Goal: Information Seeking & Learning: Learn about a topic

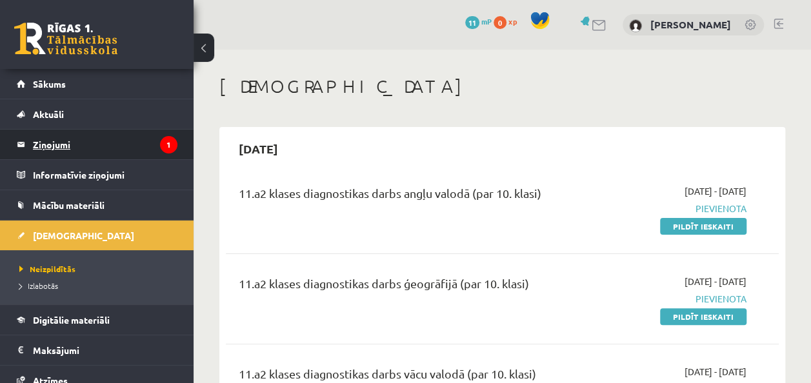
click at [99, 147] on legend "Ziņojumi 1" at bounding box center [105, 145] width 145 height 30
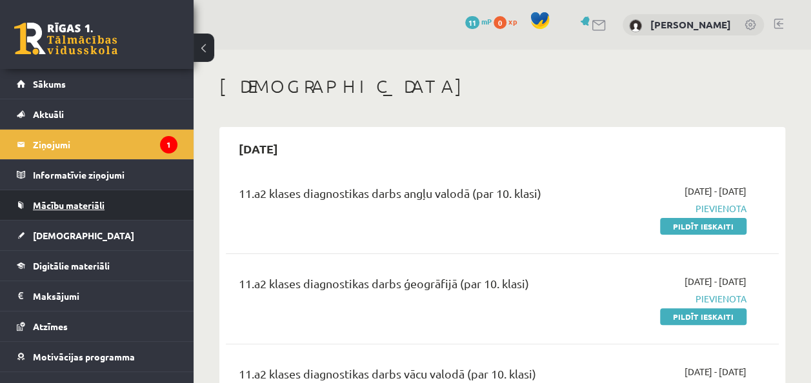
click at [78, 208] on span "Mācību materiāli" at bounding box center [69, 205] width 72 height 12
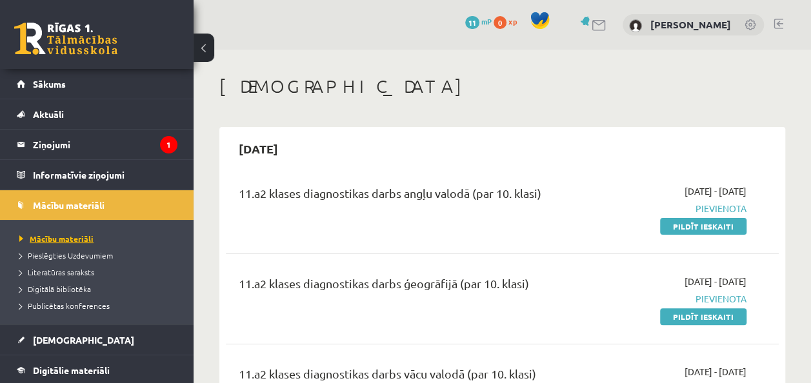
click at [69, 238] on span "Mācību materiāli" at bounding box center [56, 239] width 74 height 10
click at [63, 235] on span "Mācību materiāli" at bounding box center [56, 239] width 74 height 10
click at [73, 256] on span "Pieslēgties Uzdevumiem" at bounding box center [66, 255] width 94 height 10
click at [77, 235] on span "Mācību materiāli" at bounding box center [52, 239] width 66 height 10
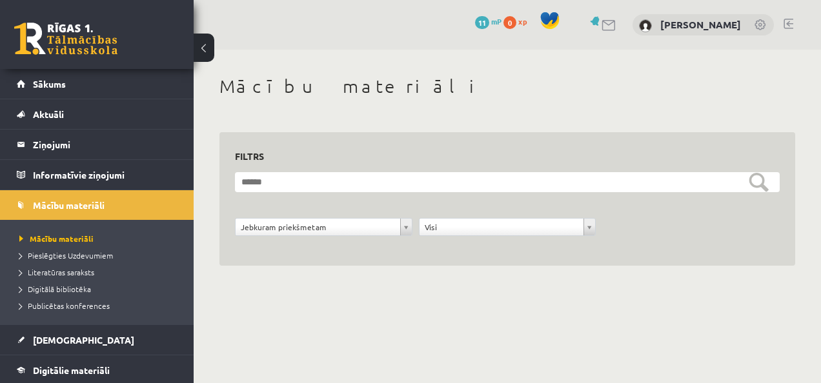
click at [340, 197] on form "**********" at bounding box center [507, 211] width 545 height 78
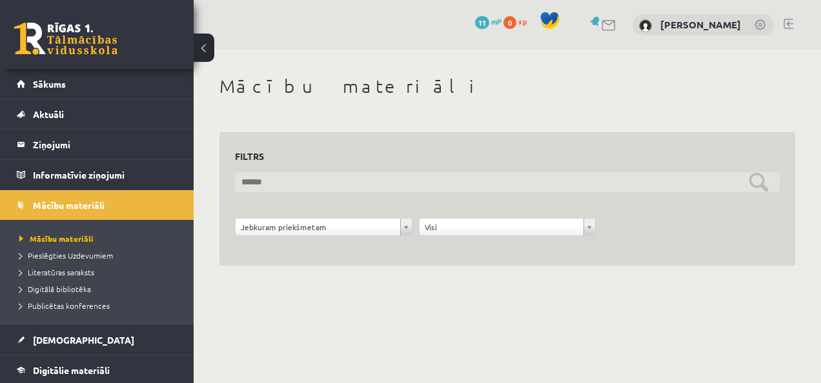
click at [334, 190] on input "text" at bounding box center [507, 182] width 545 height 20
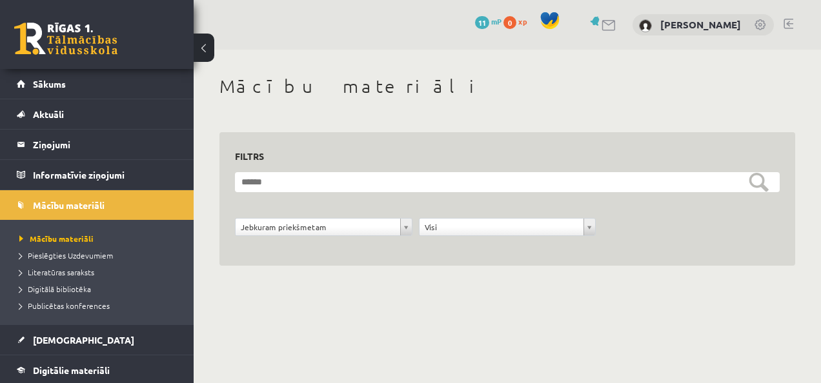
click at [298, 269] on div "**********" at bounding box center [507, 186] width 627 height 272
click at [324, 236] on div "**********" at bounding box center [324, 230] width 184 height 25
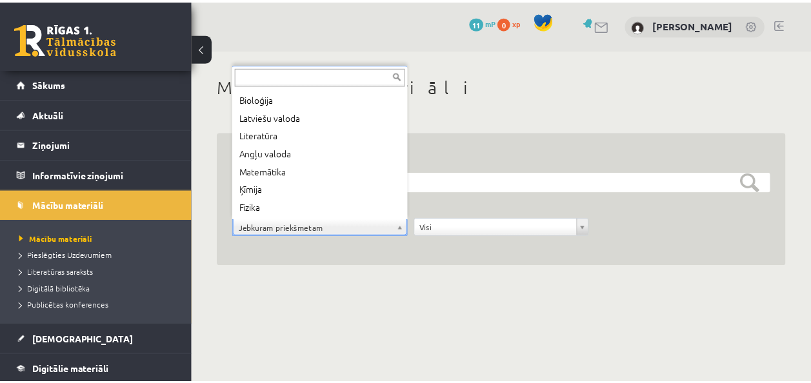
scroll to position [34, 0]
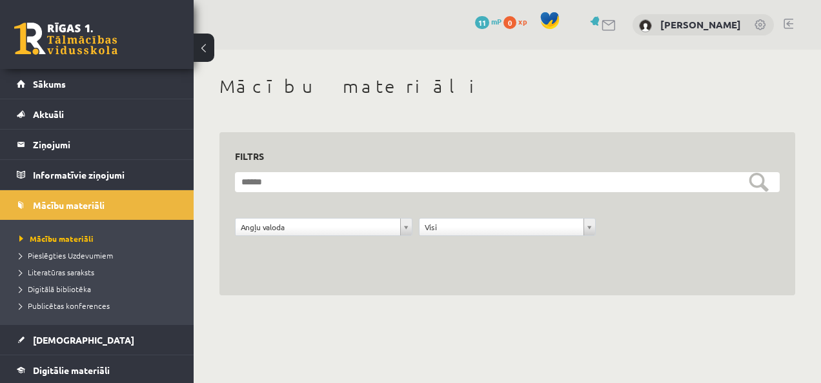
click at [471, 206] on form "**********" at bounding box center [507, 211] width 545 height 78
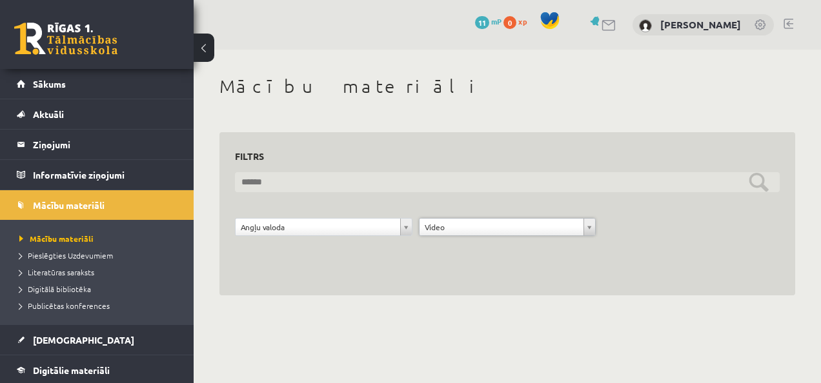
click at [763, 184] on input "text" at bounding box center [507, 182] width 545 height 20
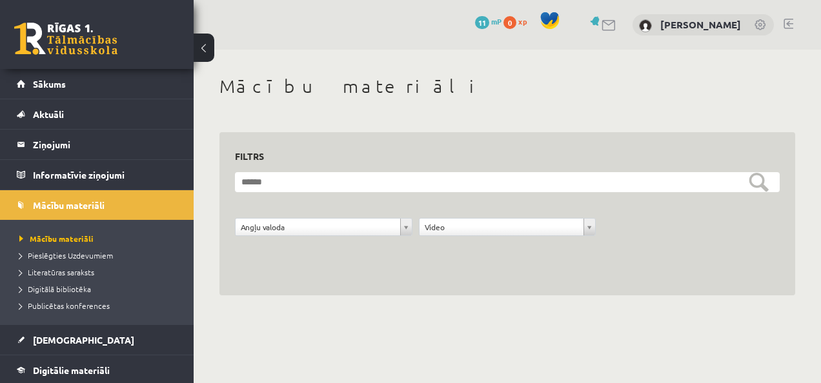
click at [396, 366] on body "0 Dāvanas 11 mP 0 xp Dēlija Lavrova Sākums Aktuāli Kā mācīties eSKOLĀ Kontakti …" at bounding box center [410, 191] width 821 height 383
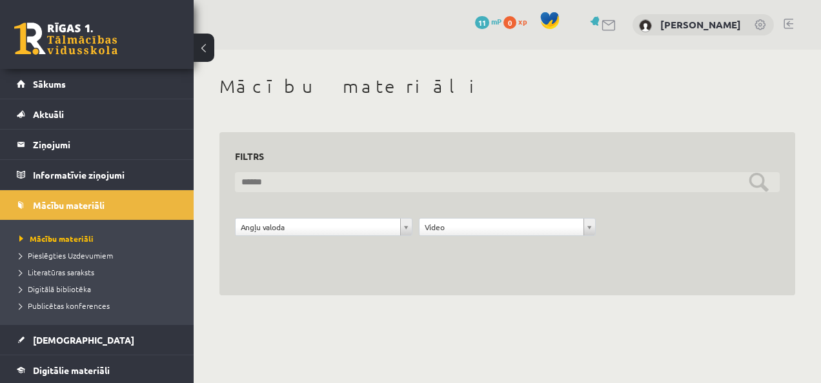
click at [299, 188] on input "text" at bounding box center [507, 182] width 545 height 20
type input "*"
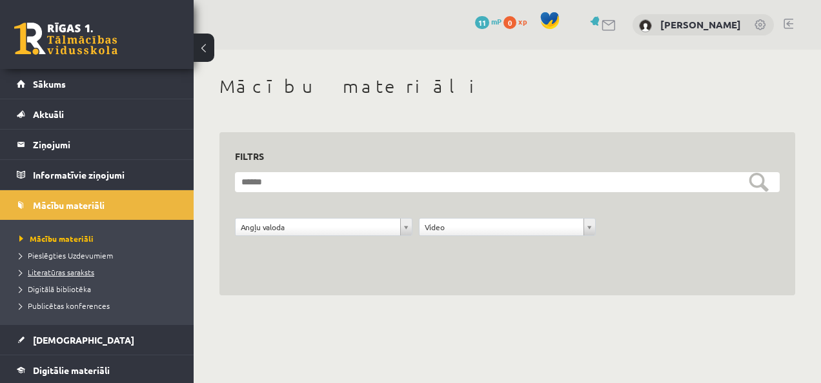
click at [65, 275] on span "Literatūras saraksts" at bounding box center [56, 272] width 75 height 10
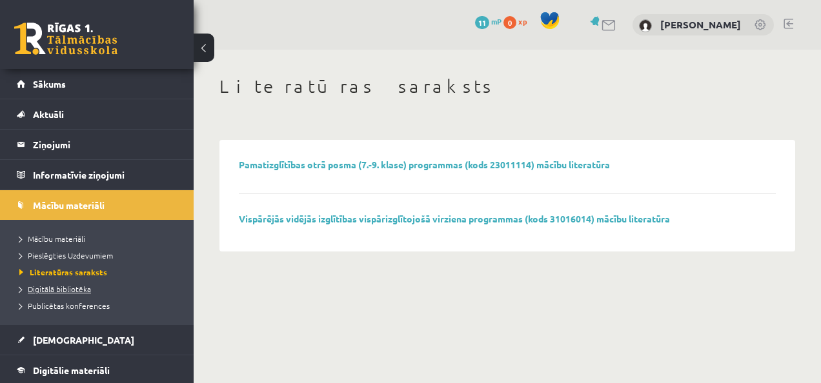
click at [55, 283] on link "Digitālā bibliotēka" at bounding box center [99, 289] width 161 height 12
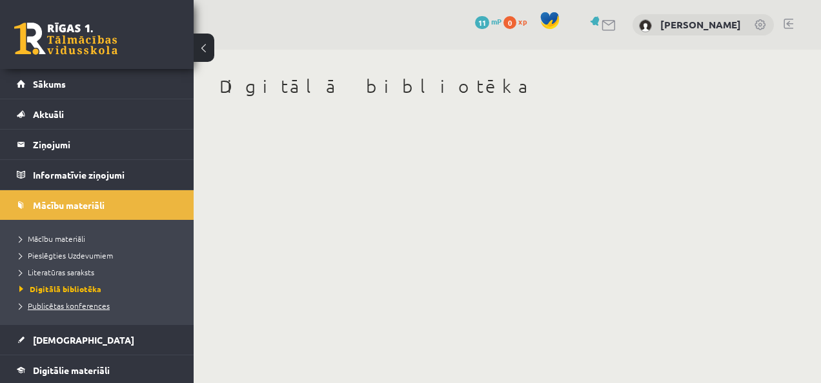
click at [66, 309] on span "Publicētas konferences" at bounding box center [64, 306] width 90 height 10
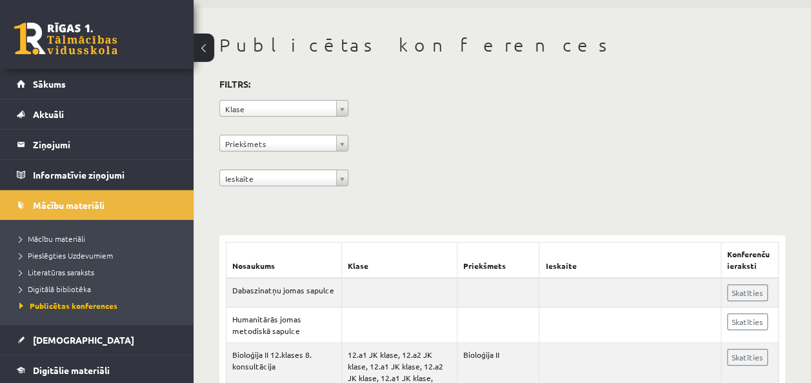
scroll to position [25, 0]
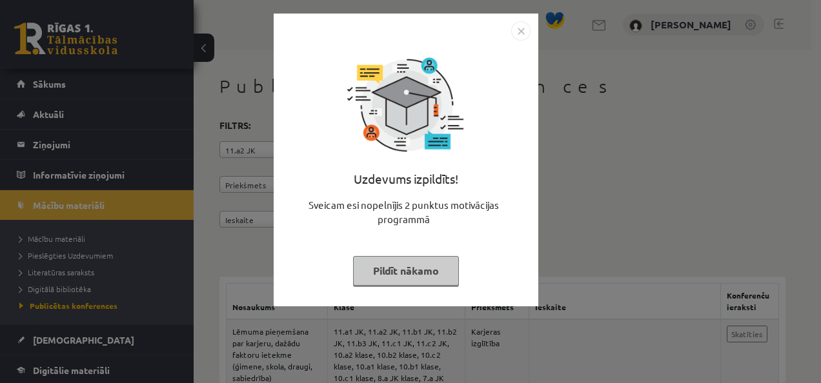
click at [492, 223] on div "Sveicam esi nopelnījis 2 punktus motivācijas programmā" at bounding box center [405, 217] width 249 height 39
click at [416, 258] on button "Pildīt nākamo" at bounding box center [406, 271] width 106 height 30
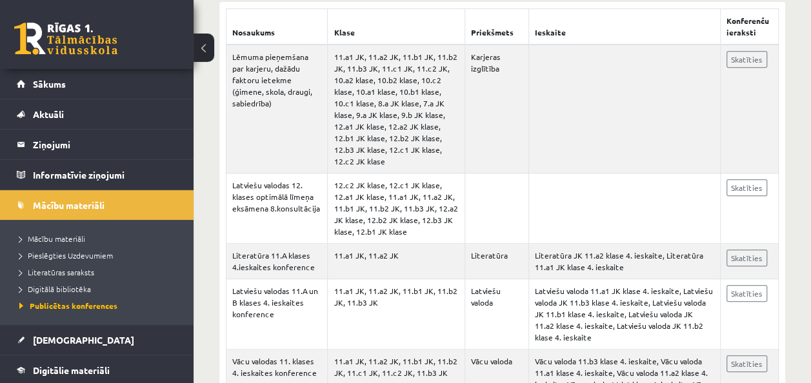
scroll to position [254, 0]
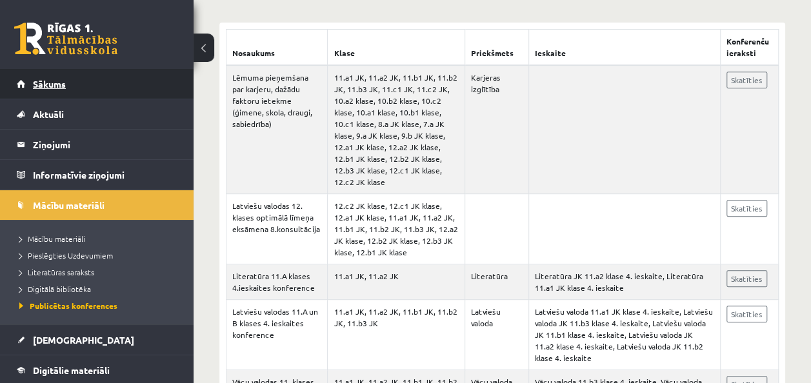
click at [63, 79] on span "Sākums" at bounding box center [49, 84] width 33 height 12
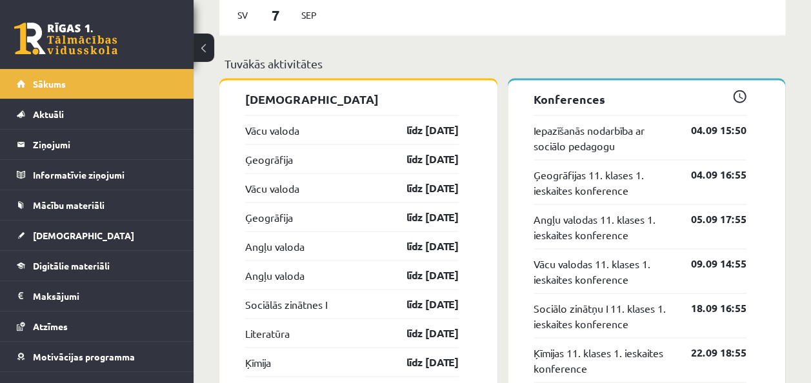
scroll to position [1124, 0]
click at [615, 143] on link "Iepazīšanās nodarbība ar sociālo pedagogu" at bounding box center [603, 136] width 139 height 31
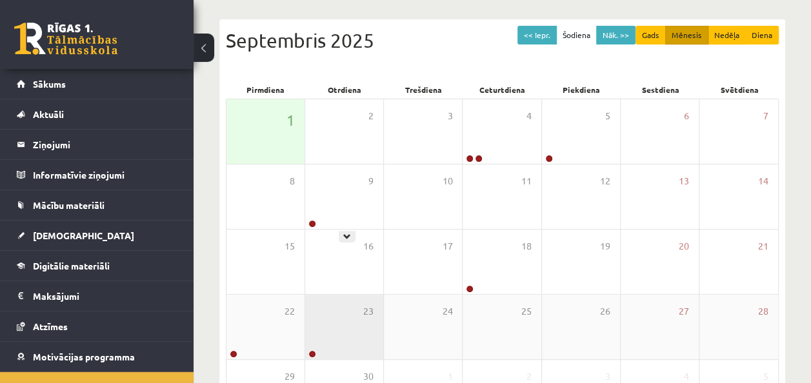
scroll to position [70, 0]
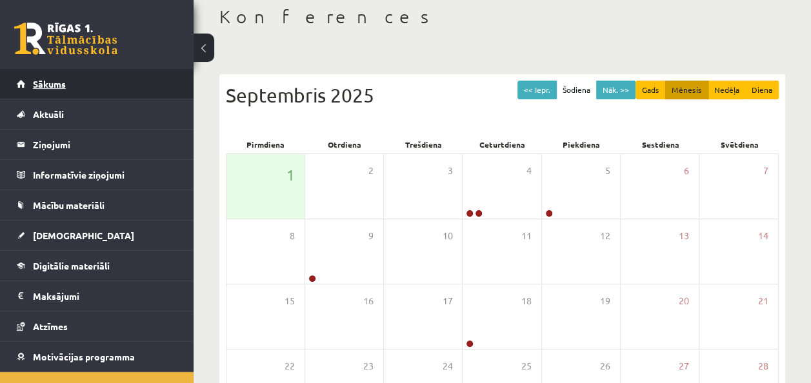
click at [62, 80] on span "Sākums" at bounding box center [49, 84] width 33 height 12
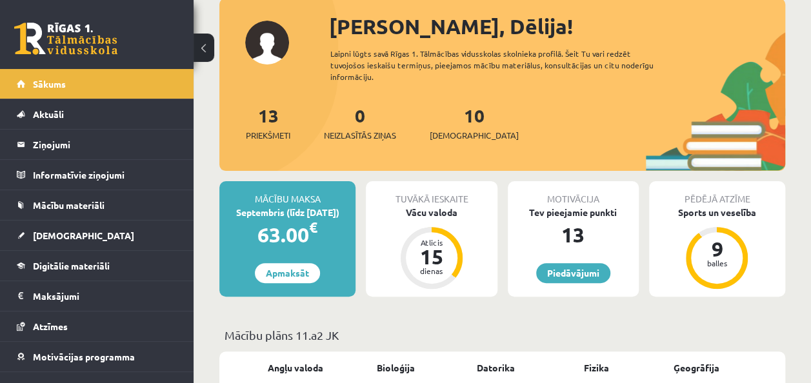
scroll to position [77, 0]
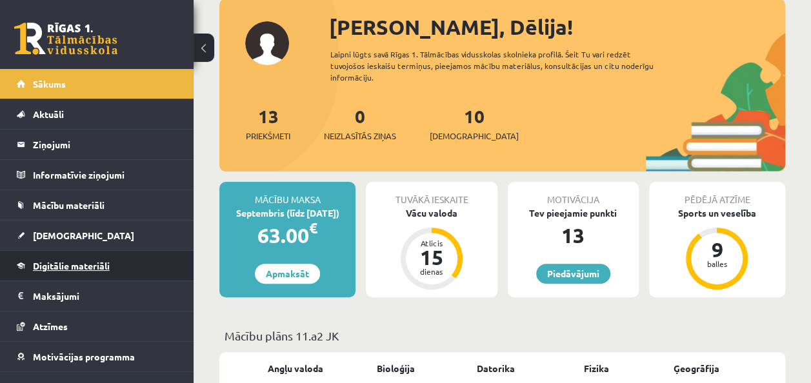
click at [63, 275] on link "Digitālie materiāli" at bounding box center [97, 266] width 161 height 30
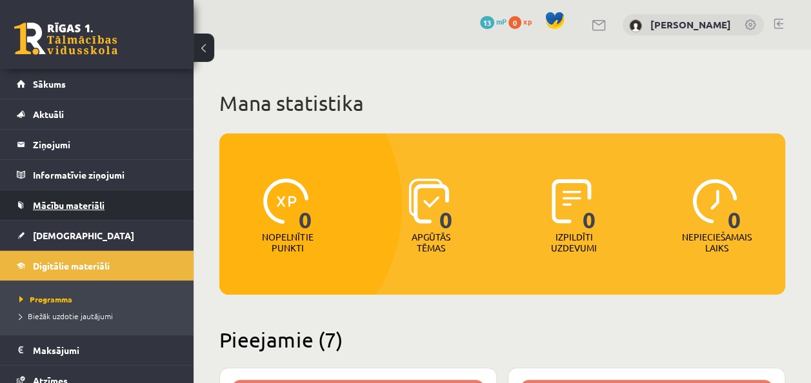
click at [70, 192] on link "Mācību materiāli" at bounding box center [97, 205] width 161 height 30
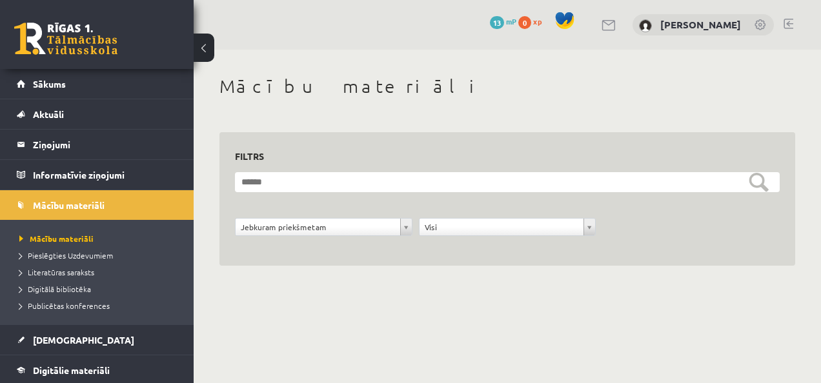
click at [221, 313] on div "**********" at bounding box center [507, 186] width 627 height 272
click at [53, 83] on span "Sākums" at bounding box center [49, 84] width 33 height 12
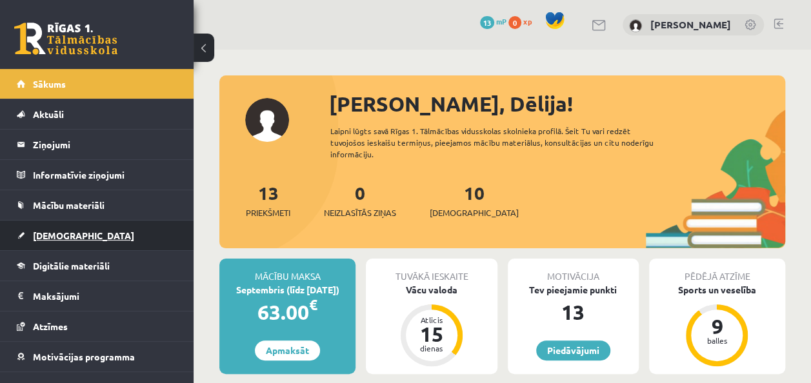
click at [70, 234] on span "[DEMOGRAPHIC_DATA]" at bounding box center [83, 236] width 101 height 12
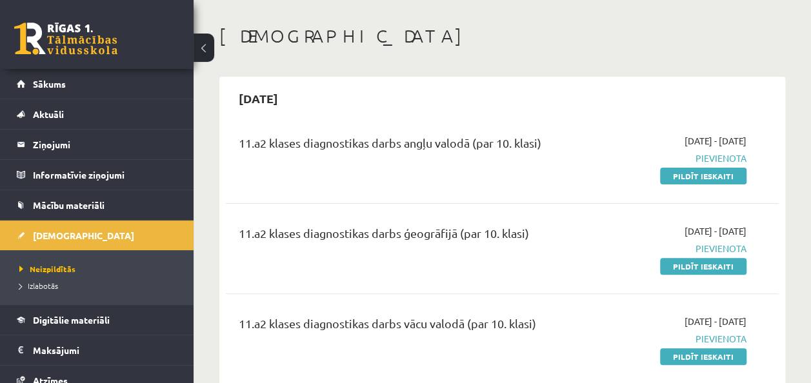
scroll to position [57, 0]
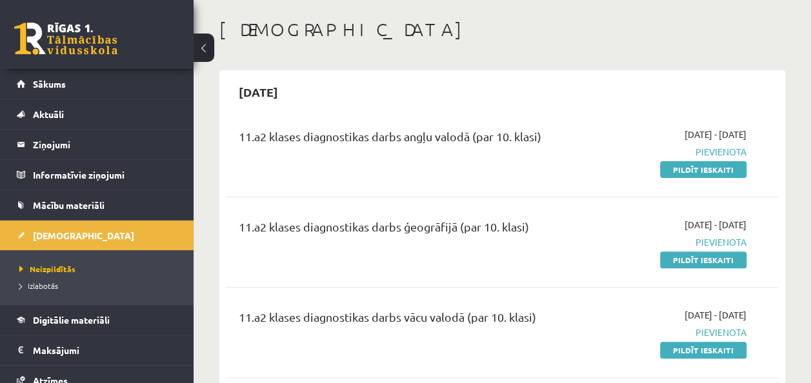
drag, startPoint x: 706, startPoint y: 161, endPoint x: 531, endPoint y: 59, distance: 202.5
click at [706, 161] on link "Pildīt ieskaiti" at bounding box center [703, 169] width 87 height 17
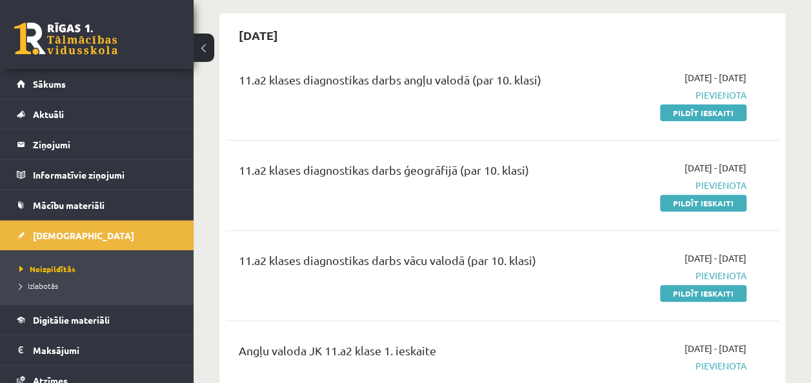
scroll to position [114, 0]
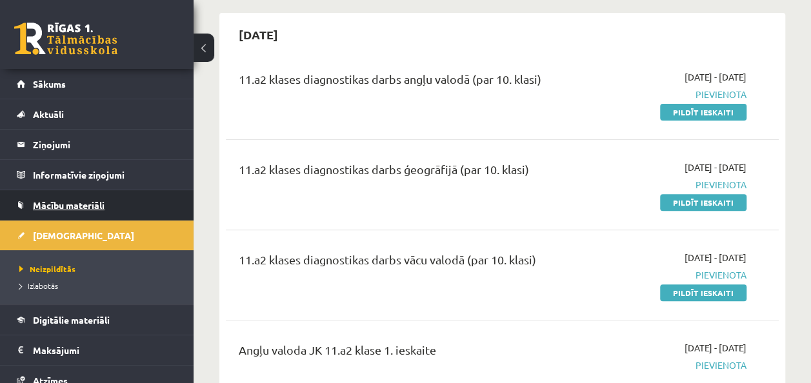
click at [99, 196] on link "Mācību materiāli" at bounding box center [97, 205] width 161 height 30
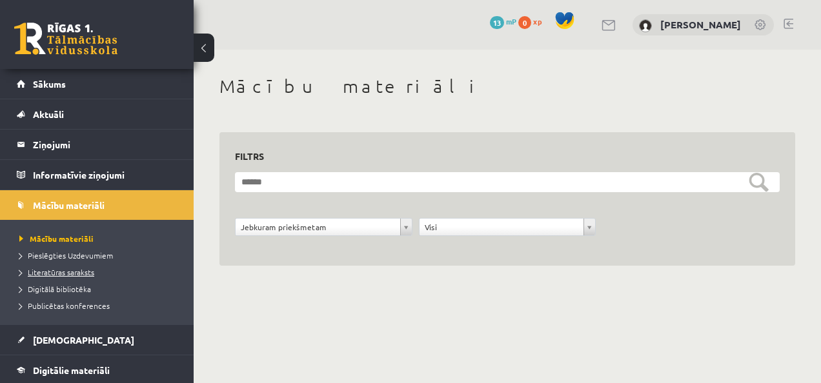
scroll to position [105, 0]
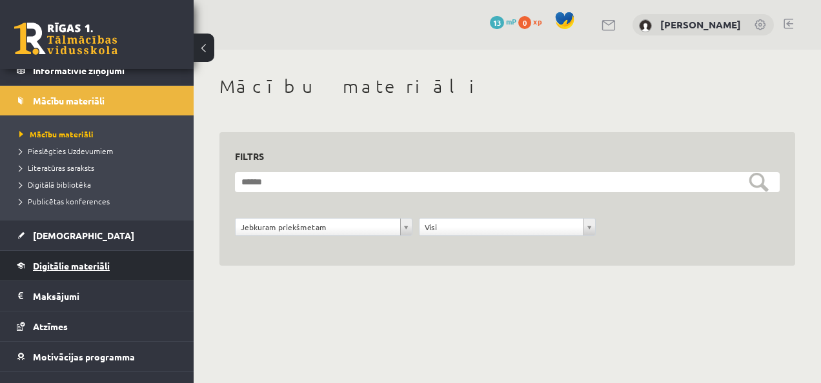
click at [86, 265] on span "Digitālie materiāli" at bounding box center [71, 266] width 77 height 12
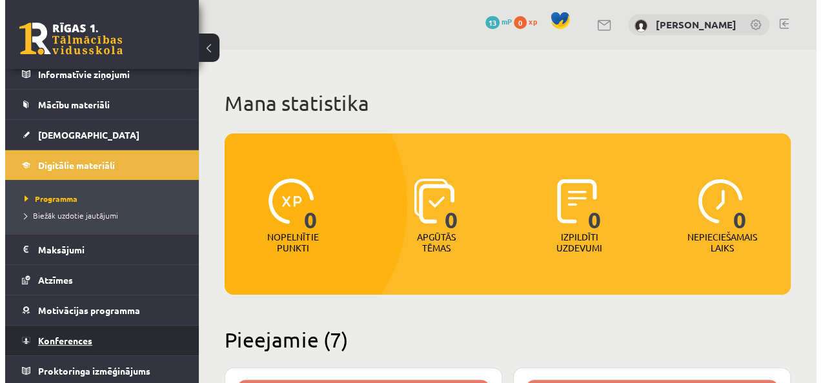
scroll to position [101, 0]
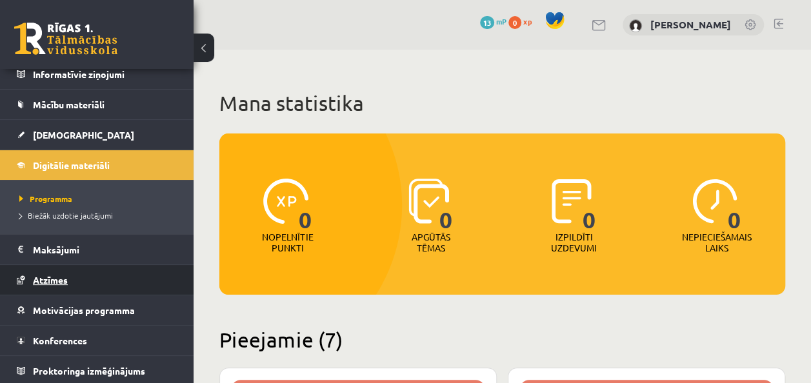
click at [49, 275] on span "Atzīmes" at bounding box center [50, 280] width 35 height 12
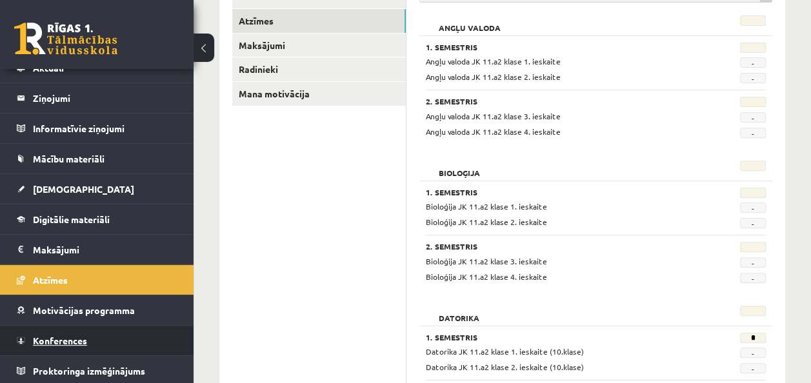
scroll to position [46, 0]
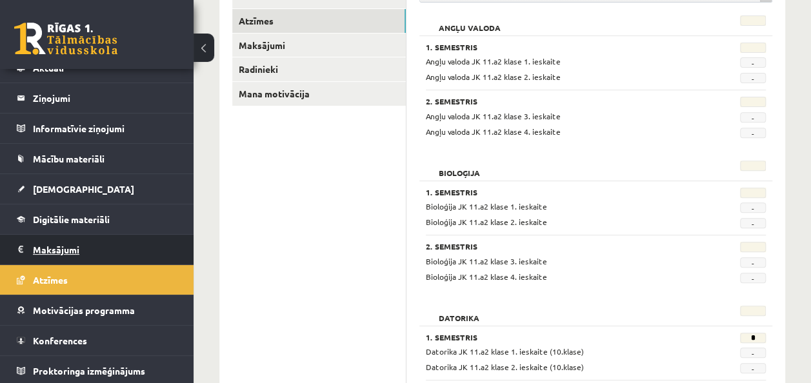
click at [62, 252] on legend "Maksājumi 0" at bounding box center [105, 250] width 145 height 30
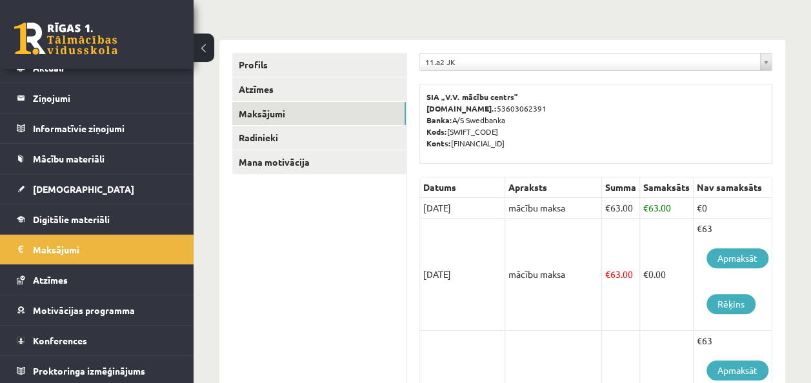
scroll to position [130, 0]
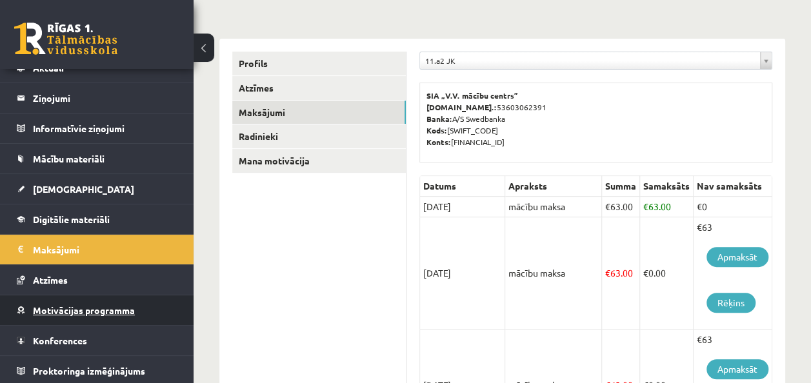
click at [87, 310] on span "Motivācijas programma" at bounding box center [84, 311] width 102 height 12
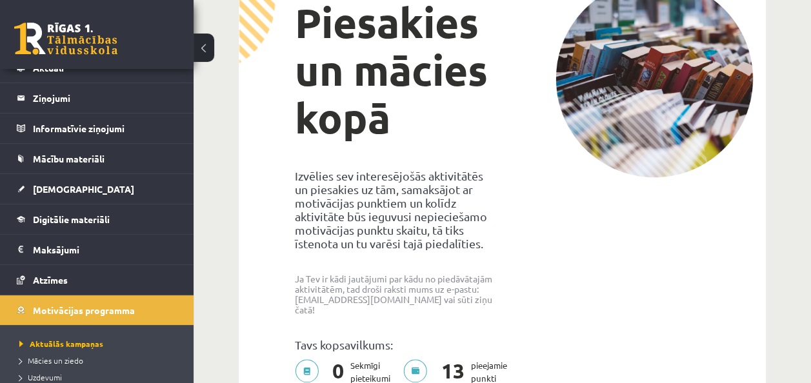
drag, startPoint x: 87, startPoint y: 310, endPoint x: 367, endPoint y: 285, distance: 281.2
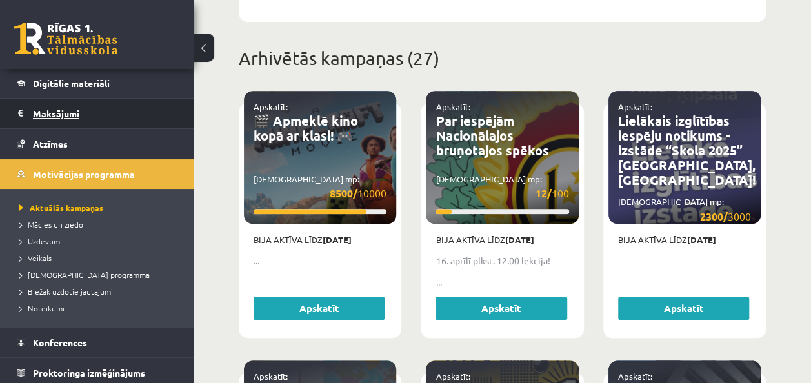
scroll to position [185, 0]
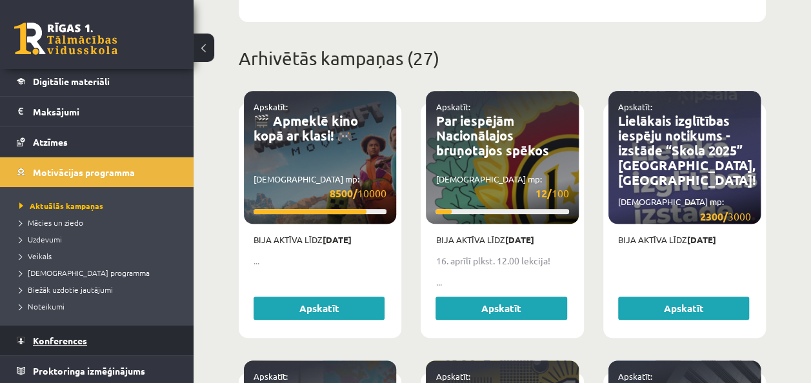
click at [85, 344] on link "Konferences" at bounding box center [97, 341] width 161 height 30
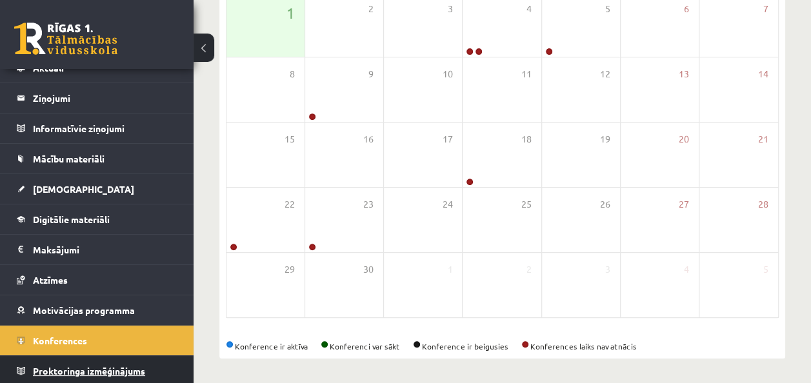
scroll to position [46, 0]
click at [115, 371] on span "Proktoringa izmēģinājums" at bounding box center [89, 371] width 112 height 12
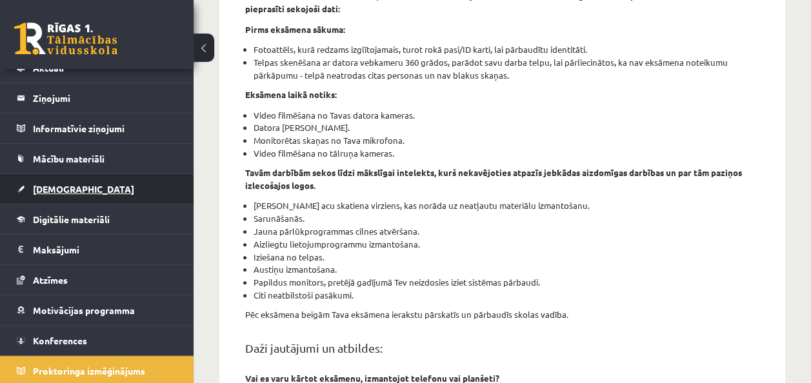
click at [48, 190] on span "[DEMOGRAPHIC_DATA]" at bounding box center [83, 189] width 101 height 12
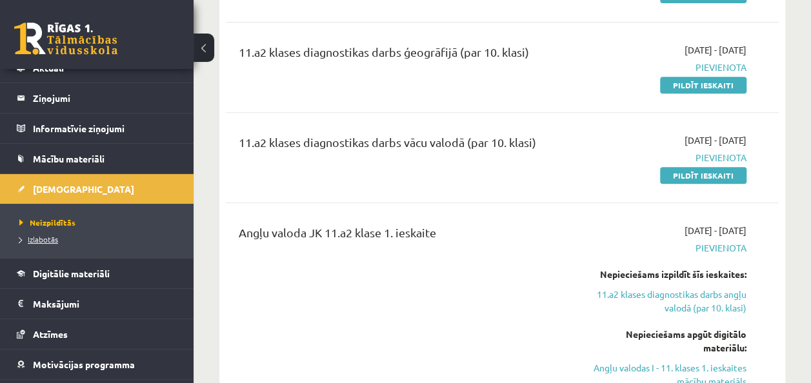
click at [40, 237] on span "Izlabotās" at bounding box center [38, 239] width 39 height 10
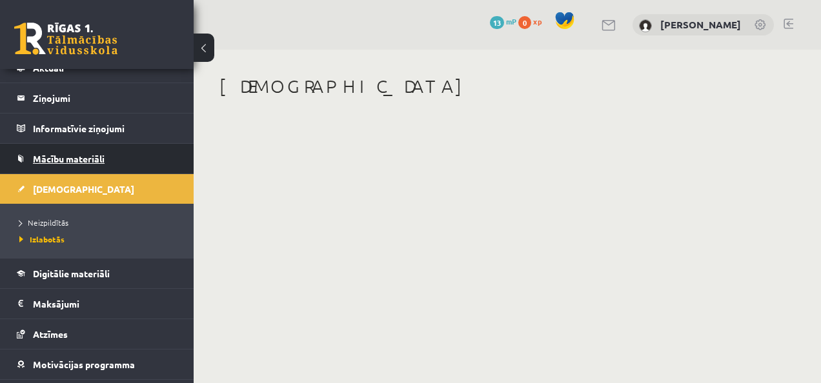
click at [79, 153] on span "Mācību materiāli" at bounding box center [69, 159] width 72 height 12
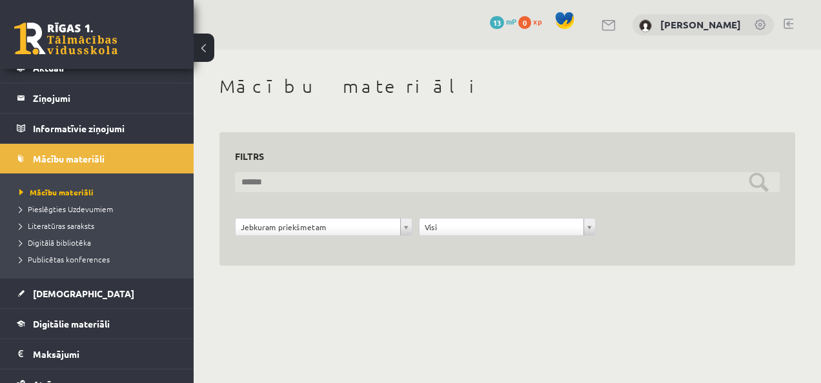
click at [280, 183] on input "text" at bounding box center [507, 182] width 545 height 20
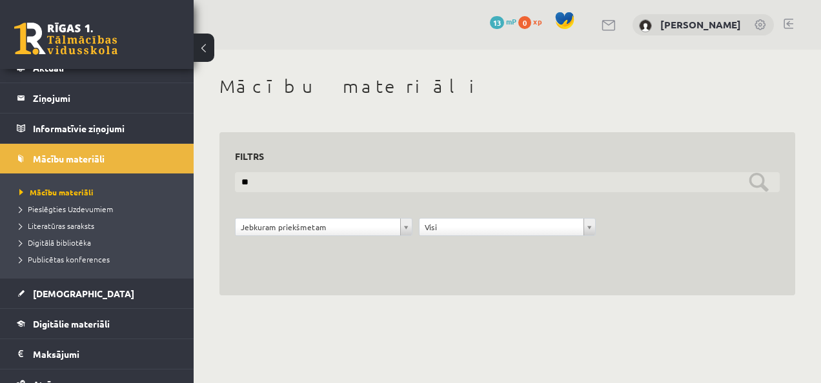
type input "*"
click at [754, 181] on input "**********" at bounding box center [507, 182] width 545 height 20
click at [757, 183] on input "**********" at bounding box center [507, 182] width 545 height 20
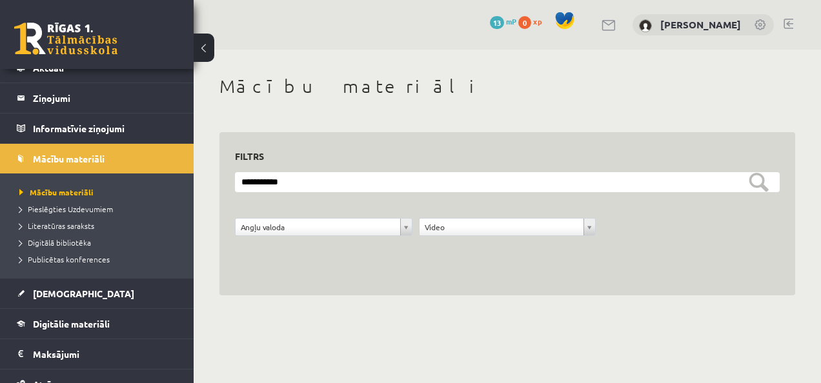
click at [569, 194] on form "**********" at bounding box center [507, 211] width 545 height 78
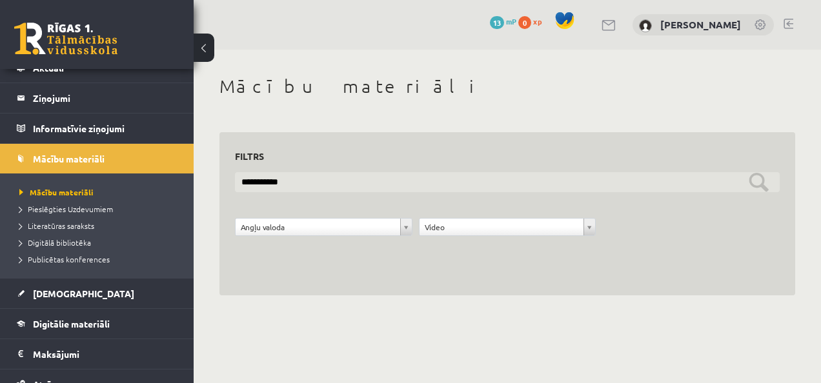
click at [565, 183] on input "**********" at bounding box center [507, 182] width 545 height 20
type input "*"
click at [373, 181] on input "text" at bounding box center [507, 182] width 545 height 20
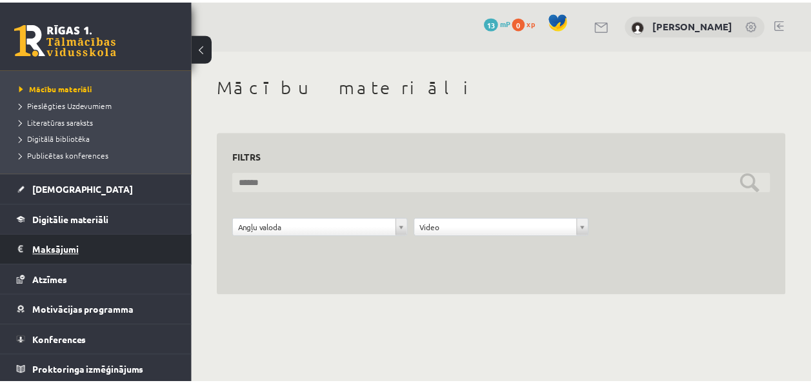
scroll to position [115, 0]
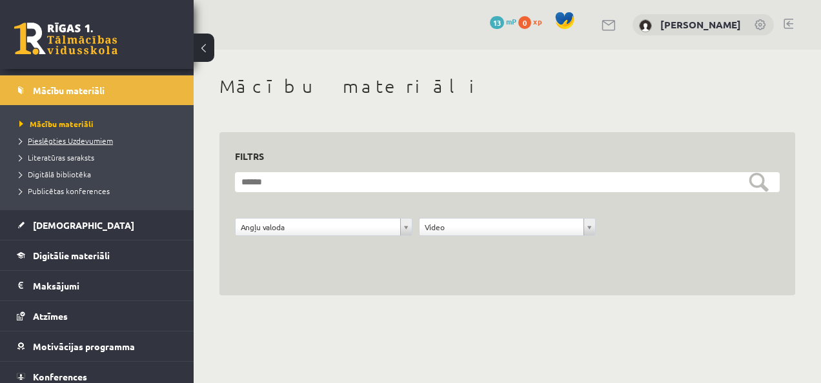
click at [93, 139] on span "Pieslēgties Uzdevumiem" at bounding box center [66, 141] width 94 height 10
click at [71, 160] on span "Literatūras saraksts" at bounding box center [56, 157] width 75 height 10
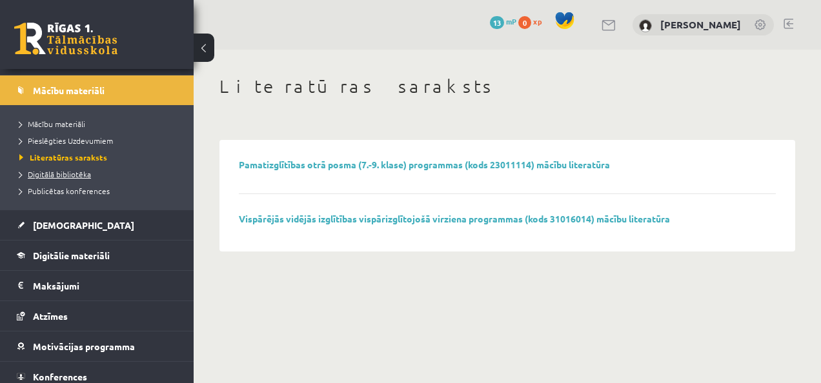
click at [71, 172] on span "Digitālā bibliotēka" at bounding box center [55, 174] width 72 height 10
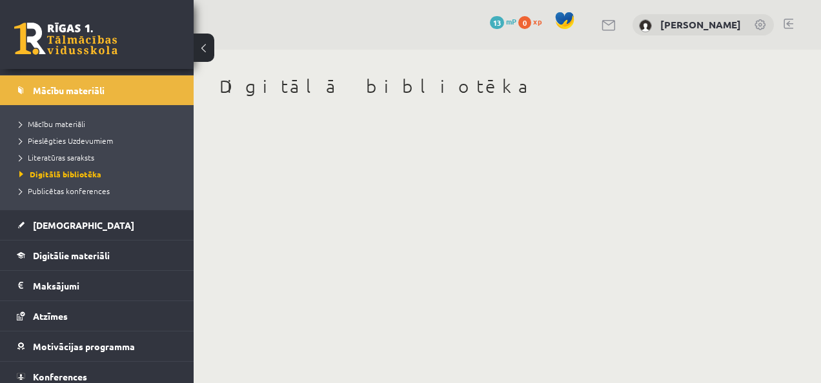
click at [72, 179] on li "Digitālā bibliotēka" at bounding box center [99, 174] width 161 height 17
click at [72, 192] on span "Publicētas konferences" at bounding box center [64, 191] width 90 height 10
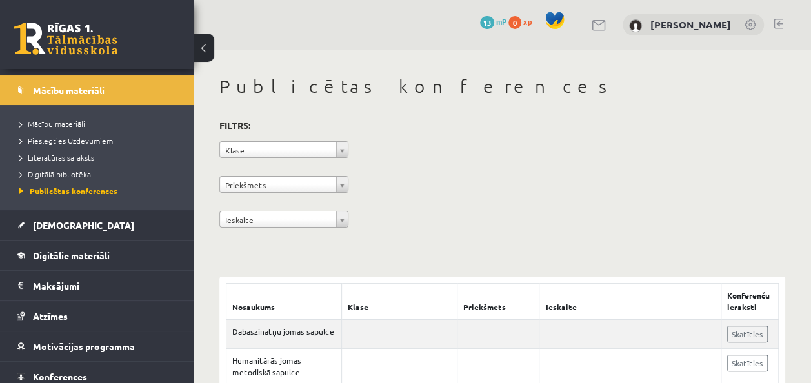
click at [607, 19] on div at bounding box center [599, 25] width 15 height 14
click at [607, 26] on link at bounding box center [599, 25] width 15 height 11
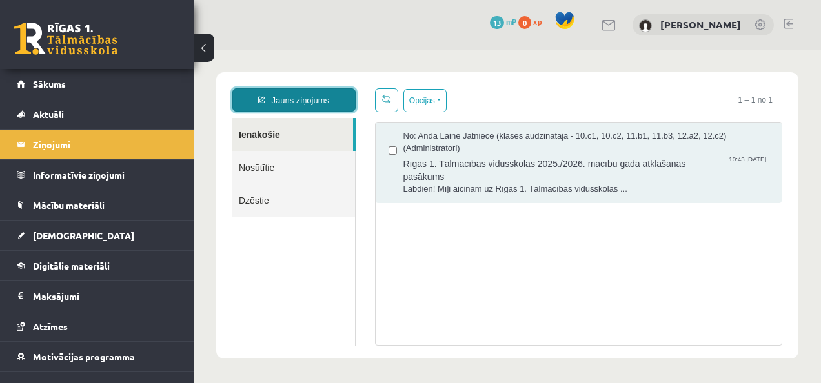
click at [316, 99] on link "Jauns ziņojums" at bounding box center [293, 99] width 123 height 23
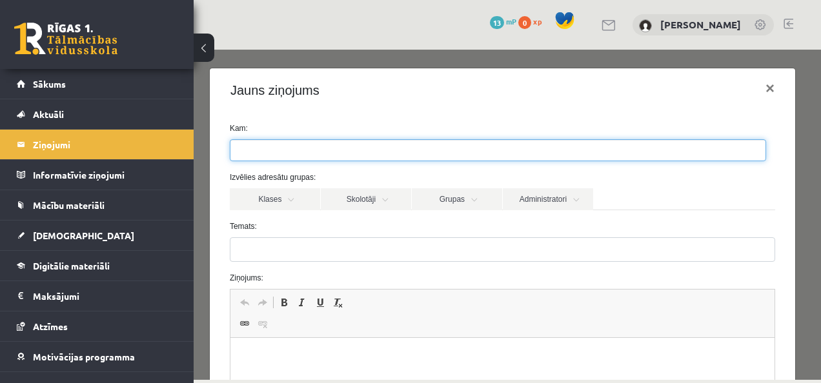
click at [324, 156] on ul at bounding box center [497, 150] width 535 height 21
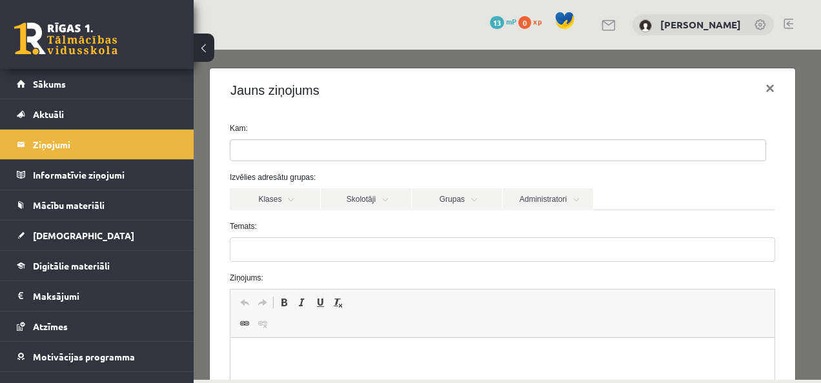
click at [324, 225] on label "Temats:" at bounding box center [502, 227] width 565 height 12
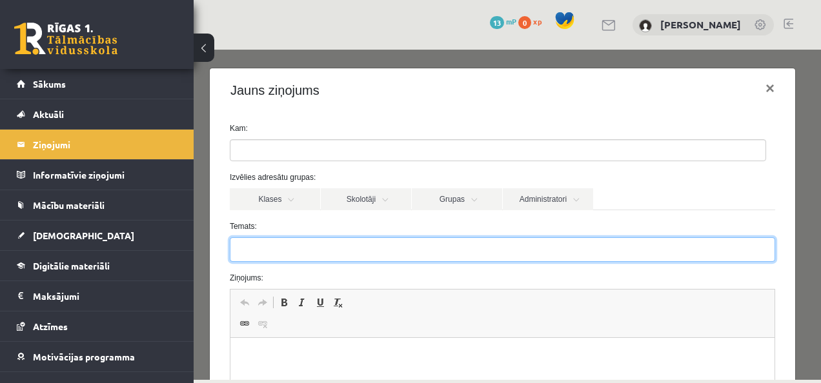
click at [324, 238] on input "Temats:" at bounding box center [502, 250] width 545 height 25
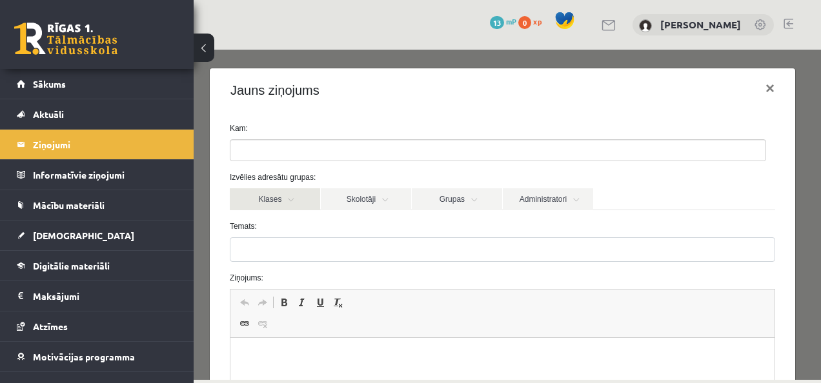
click at [301, 201] on link "Klases" at bounding box center [275, 199] width 90 height 22
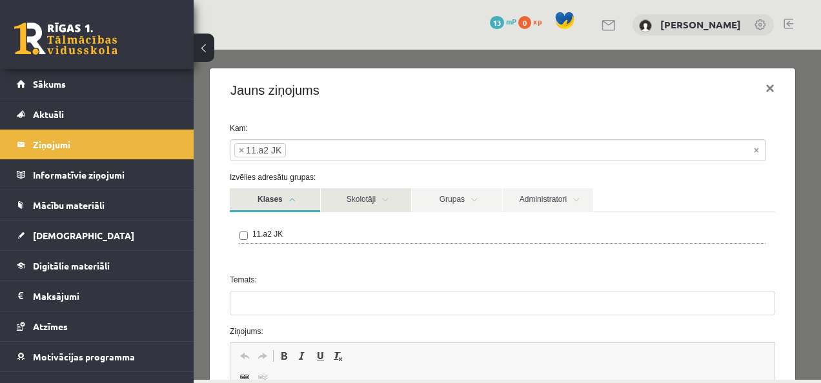
click at [391, 204] on link "Skolotāji" at bounding box center [366, 200] width 90 height 24
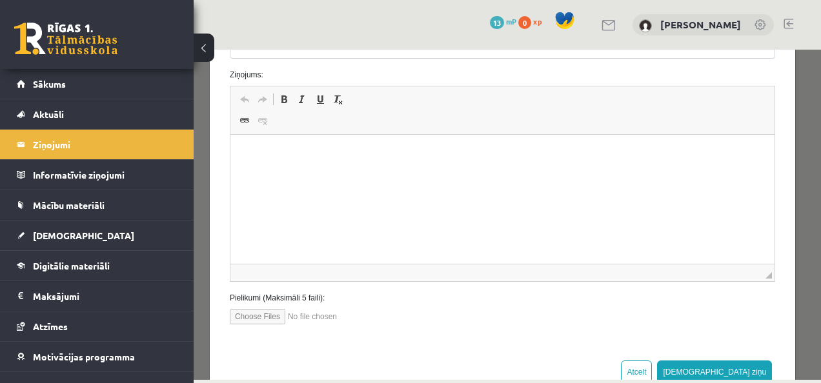
scroll to position [640, 0]
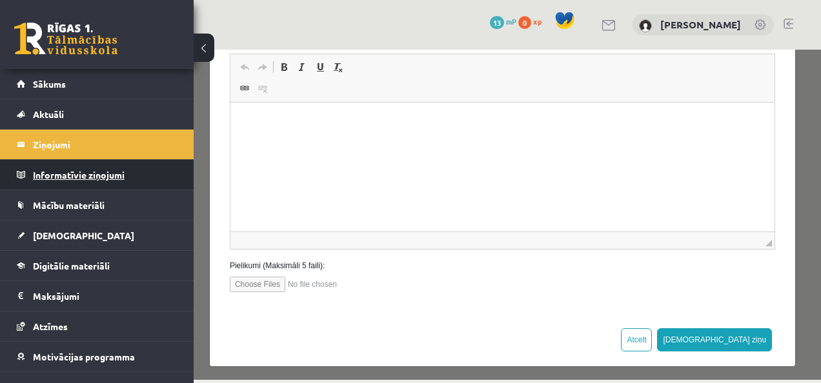
click at [94, 168] on legend "Informatīvie ziņojumi 0" at bounding box center [105, 175] width 145 height 30
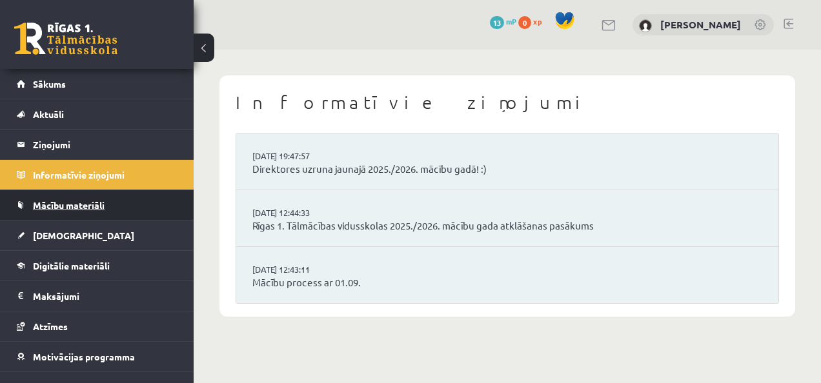
click at [83, 209] on span "Mācību materiāli" at bounding box center [69, 205] width 72 height 12
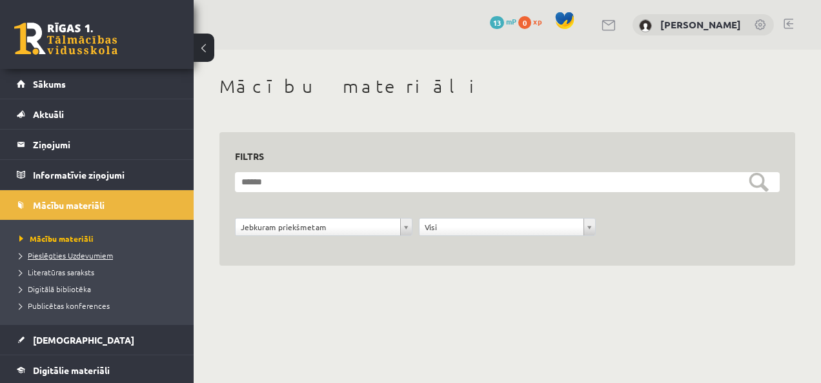
click at [79, 252] on span "Pieslēgties Uzdevumiem" at bounding box center [66, 255] width 94 height 10
click at [400, 192] on form "**********" at bounding box center [507, 211] width 545 height 78
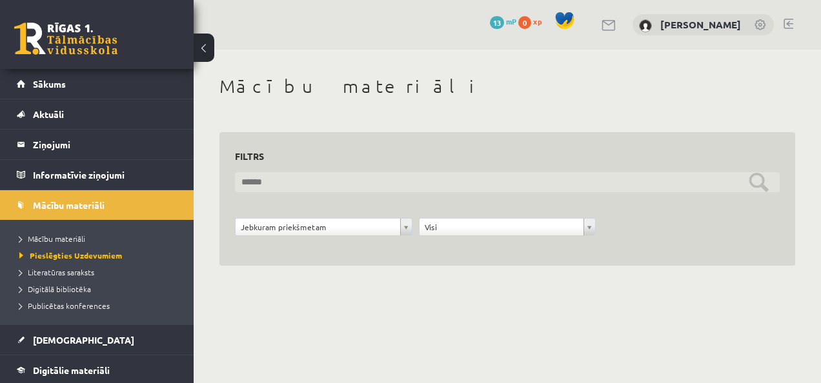
click at [417, 185] on input "text" at bounding box center [507, 182] width 545 height 20
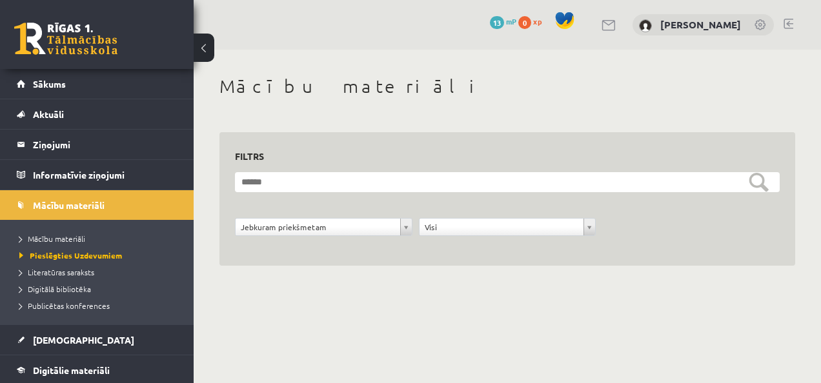
click at [434, 170] on div "**********" at bounding box center [507, 199] width 545 height 103
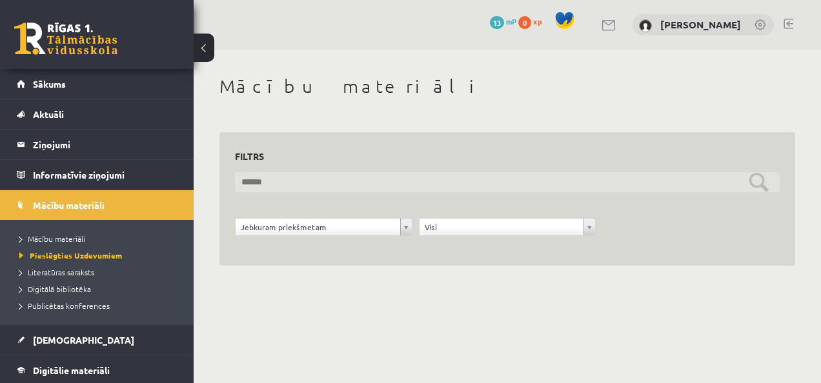
click at [547, 190] on input "text" at bounding box center [507, 182] width 545 height 20
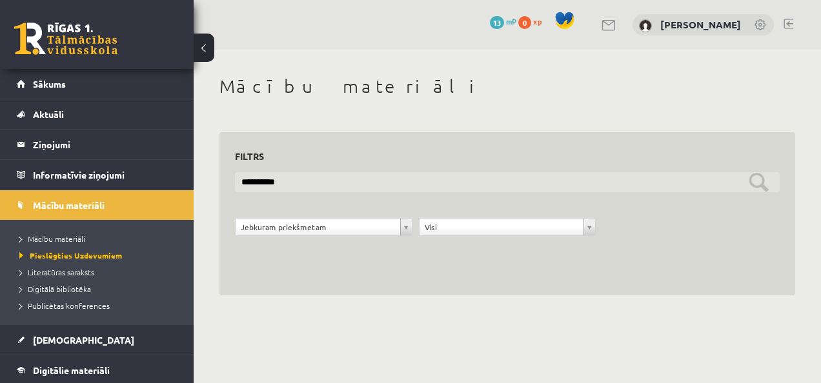
type input "**********"
click at [766, 183] on input "**********" at bounding box center [507, 182] width 545 height 20
click at [753, 181] on input "**********" at bounding box center [507, 182] width 545 height 20
click at [753, 179] on input "**********" at bounding box center [507, 182] width 545 height 20
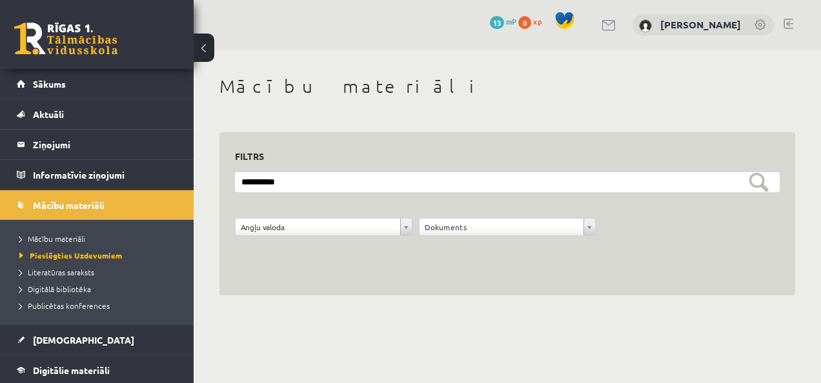
click at [504, 21] on span "13" at bounding box center [497, 22] width 14 height 13
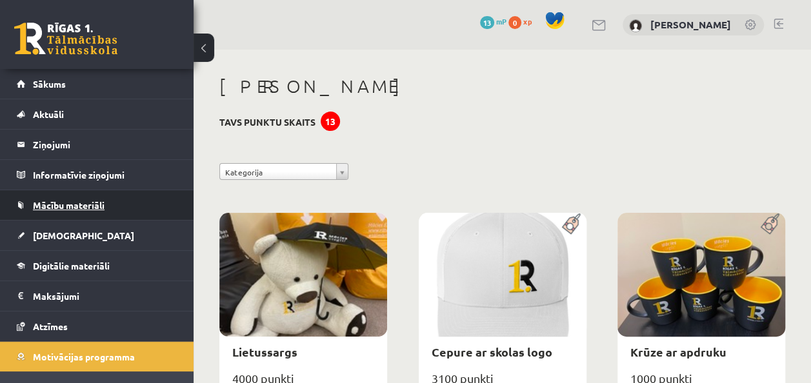
click at [105, 207] on link "Mācību materiāli" at bounding box center [97, 205] width 161 height 30
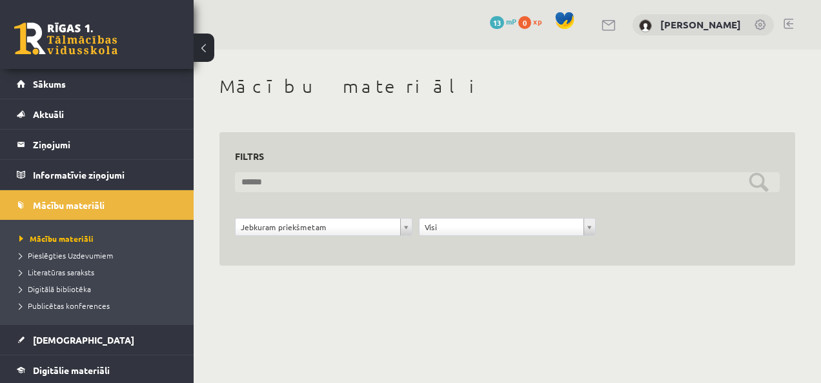
click at [252, 176] on input "text" at bounding box center [507, 182] width 545 height 20
click at [252, 178] on input "text" at bounding box center [507, 182] width 545 height 20
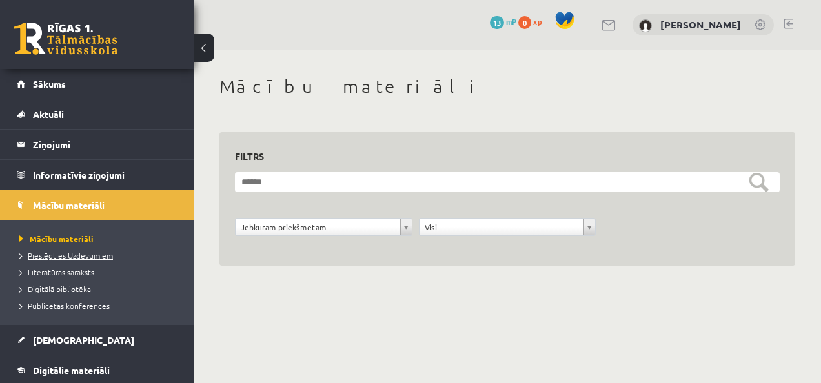
click at [96, 254] on span "Pieslēgties Uzdevumiem" at bounding box center [66, 255] width 94 height 10
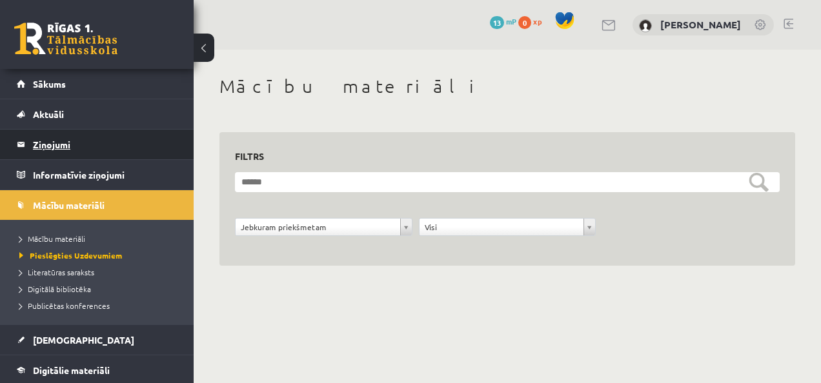
click at [62, 143] on legend "Ziņojumi 0" at bounding box center [105, 145] width 145 height 30
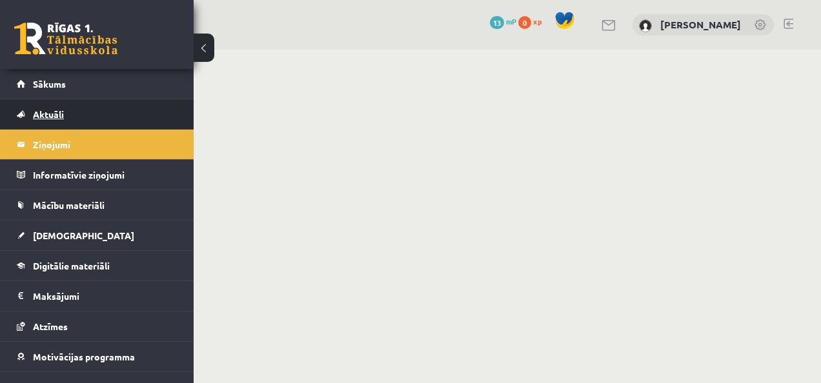
click at [59, 119] on link "Aktuāli" at bounding box center [97, 114] width 161 height 30
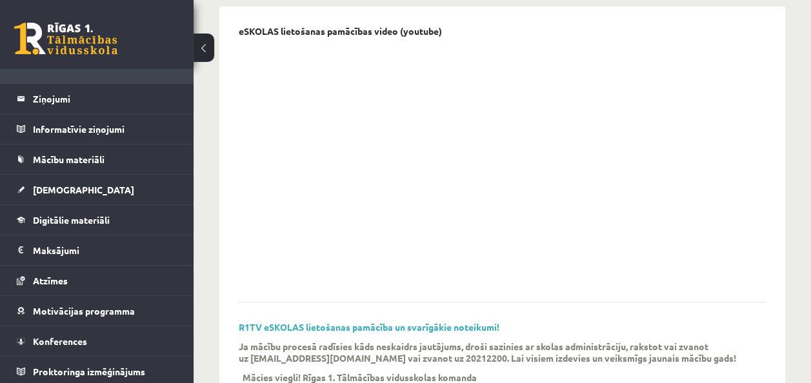
scroll to position [336, 0]
click at [92, 211] on link "Digitālie materiāli" at bounding box center [97, 220] width 161 height 30
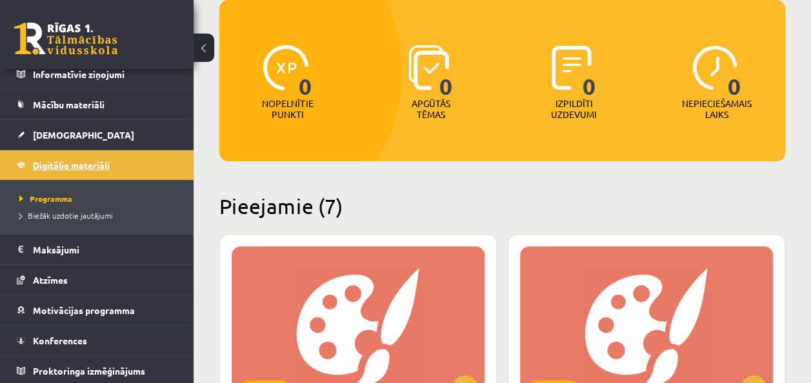
click at [110, 161] on span "Digitālie materiāli" at bounding box center [71, 165] width 77 height 12
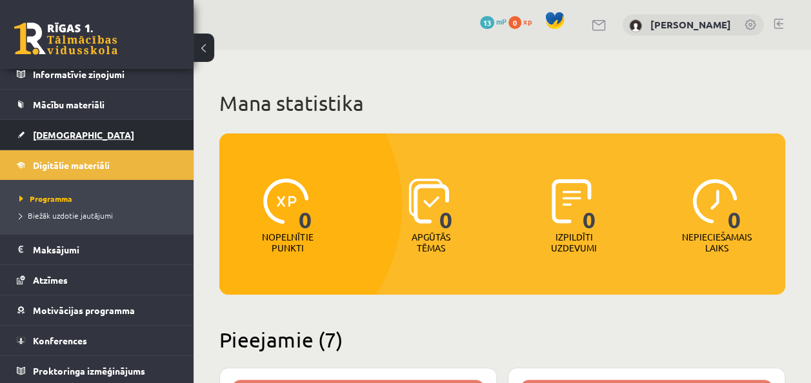
scroll to position [0, 0]
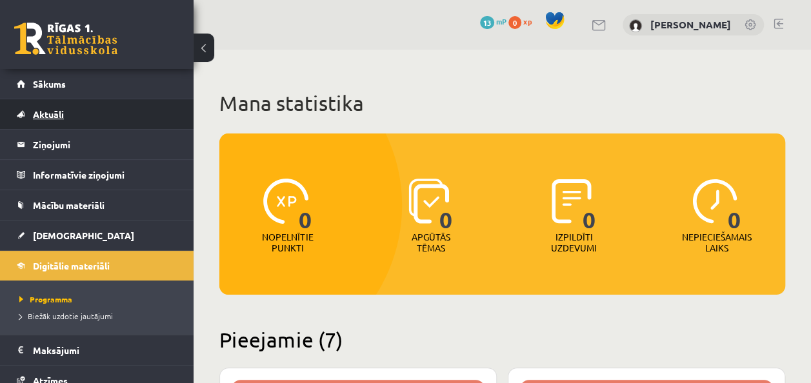
click at [90, 106] on link "Aktuāli" at bounding box center [97, 114] width 161 height 30
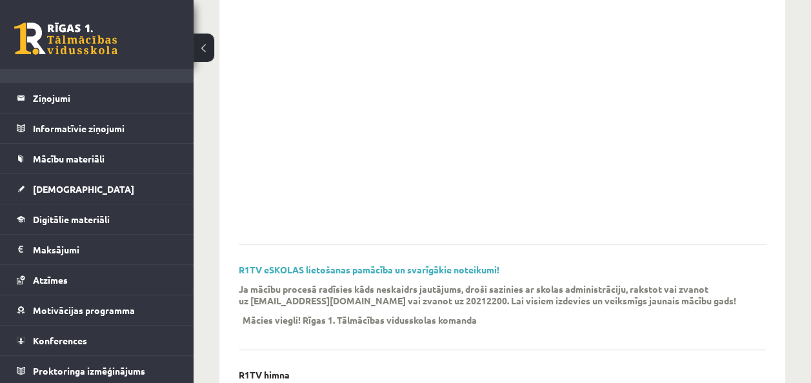
scroll to position [192, 0]
click at [98, 221] on span "Digitālie materiāli" at bounding box center [71, 220] width 77 height 12
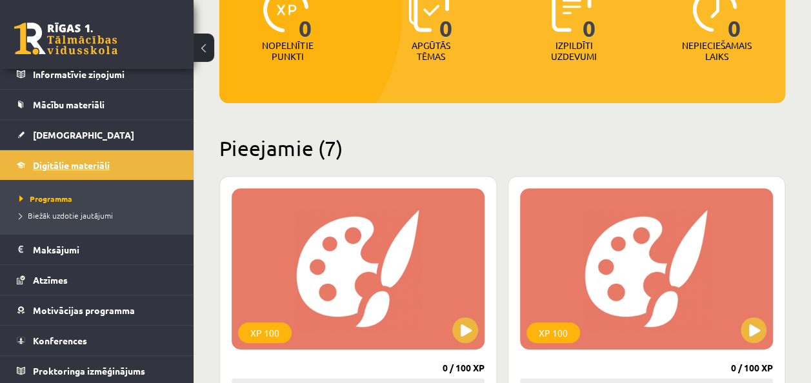
click at [89, 166] on span "Digitālie materiāli" at bounding box center [71, 165] width 77 height 12
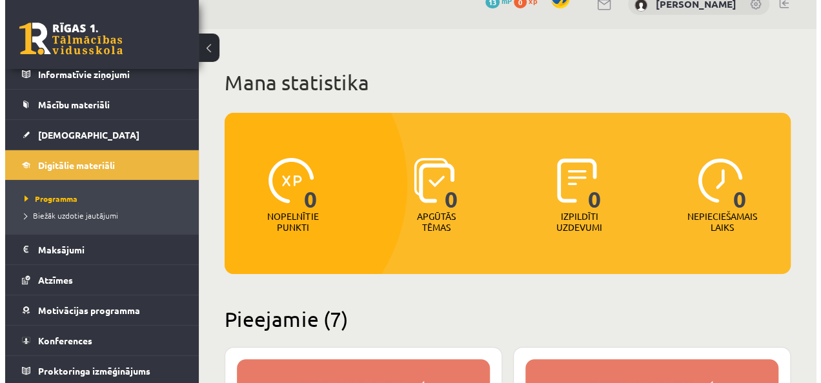
scroll to position [0, 0]
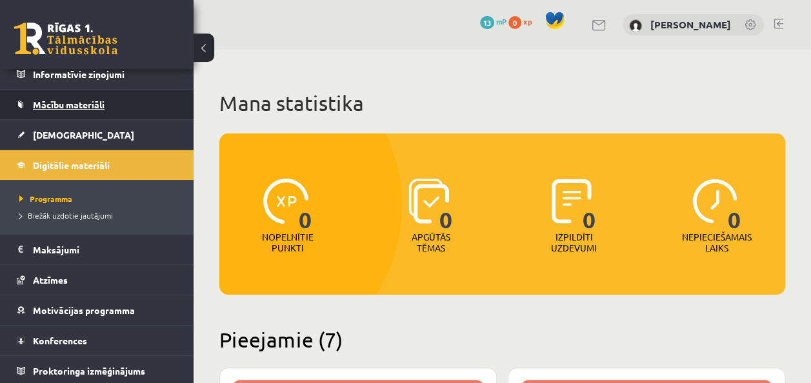
click at [96, 101] on span "Mācību materiāli" at bounding box center [69, 105] width 72 height 12
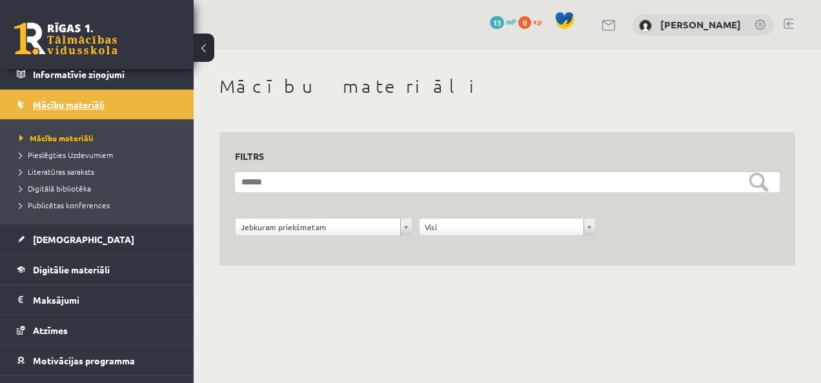
click at [96, 101] on span "Mācību materiāli" at bounding box center [69, 105] width 72 height 12
click at [96, 104] on span "Mācību materiāli" at bounding box center [69, 105] width 72 height 12
click at [72, 133] on span "Mācību materiāli" at bounding box center [56, 138] width 74 height 10
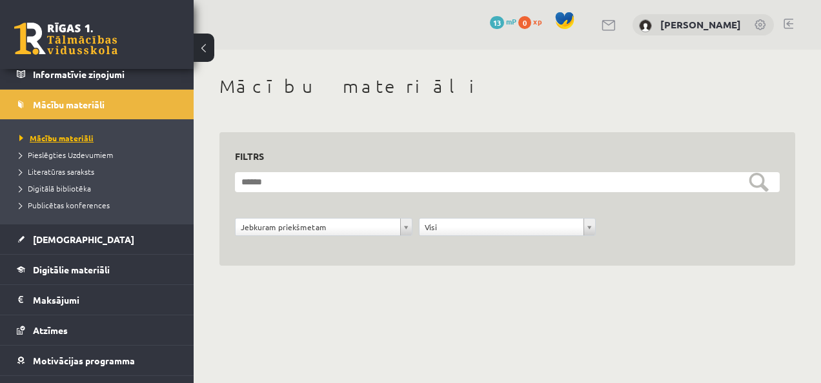
click at [77, 136] on span "Mācību materiāli" at bounding box center [56, 138] width 74 height 10
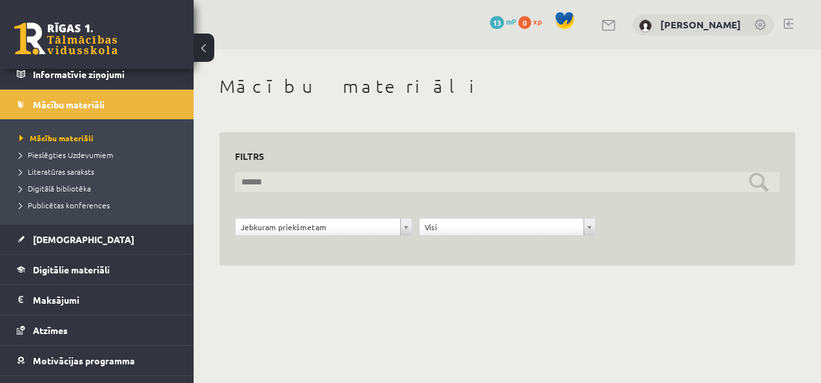
click at [244, 181] on input "text" at bounding box center [507, 182] width 545 height 20
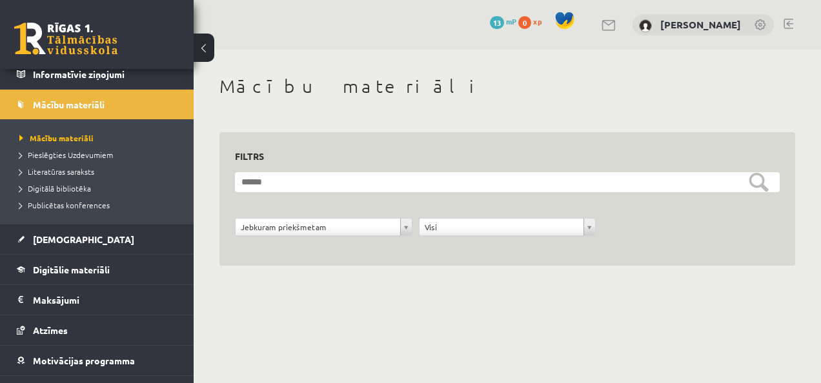
click at [219, 263] on div "**********" at bounding box center [507, 199] width 576 height 134
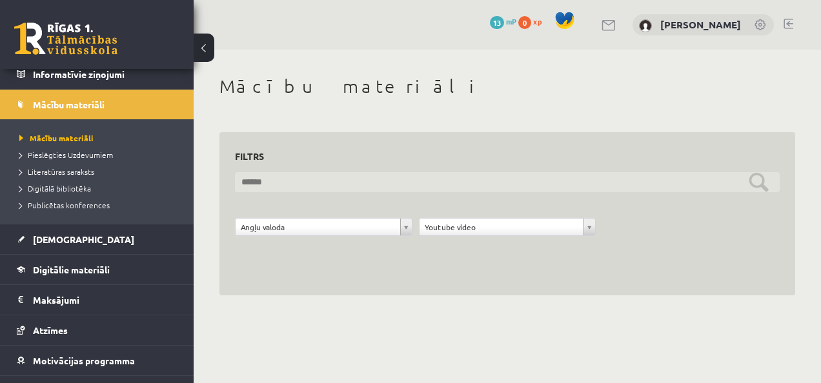
click at [463, 185] on input "text" at bounding box center [507, 182] width 545 height 20
click at [766, 191] on input "text" at bounding box center [507, 182] width 545 height 20
click at [759, 186] on input "text" at bounding box center [507, 182] width 545 height 20
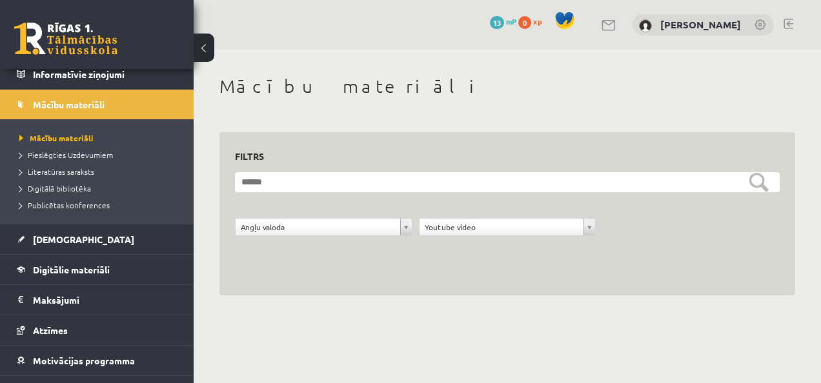
click at [564, 208] on form "**********" at bounding box center [507, 211] width 545 height 78
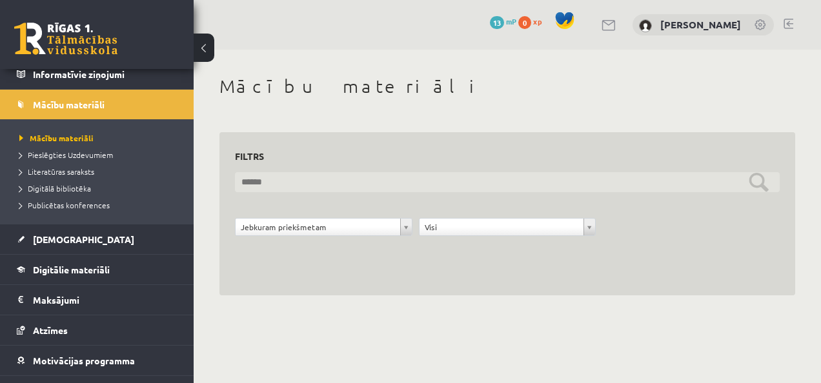
click at [311, 176] on input "text" at bounding box center [507, 182] width 545 height 20
click at [642, 187] on input "text" at bounding box center [507, 182] width 545 height 20
type input "*"
click at [757, 178] on input "*******" at bounding box center [507, 182] width 545 height 20
click at [762, 179] on input "*******" at bounding box center [507, 182] width 545 height 20
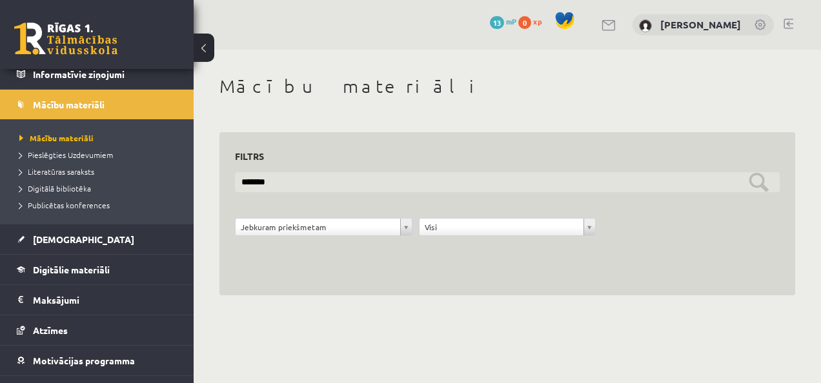
click at [760, 183] on input "*******" at bounding box center [507, 182] width 545 height 20
click at [761, 181] on input "*******" at bounding box center [507, 182] width 545 height 20
type input "*******"
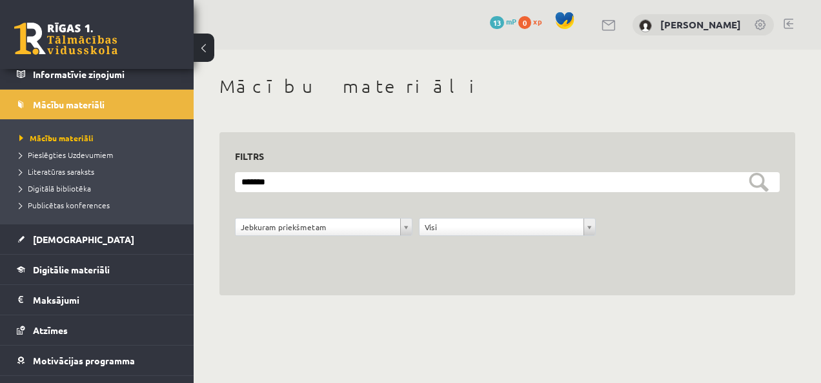
click at [705, 234] on div "**********" at bounding box center [507, 234] width 551 height 32
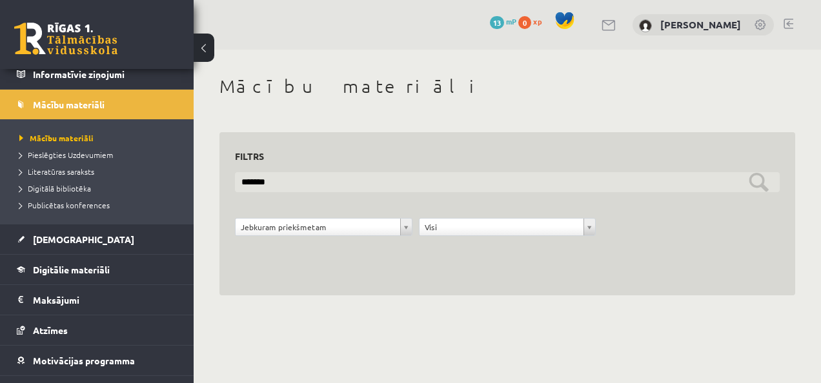
click at [764, 187] on input "*******" at bounding box center [507, 182] width 545 height 20
click at [760, 187] on input "*******" at bounding box center [507, 182] width 545 height 20
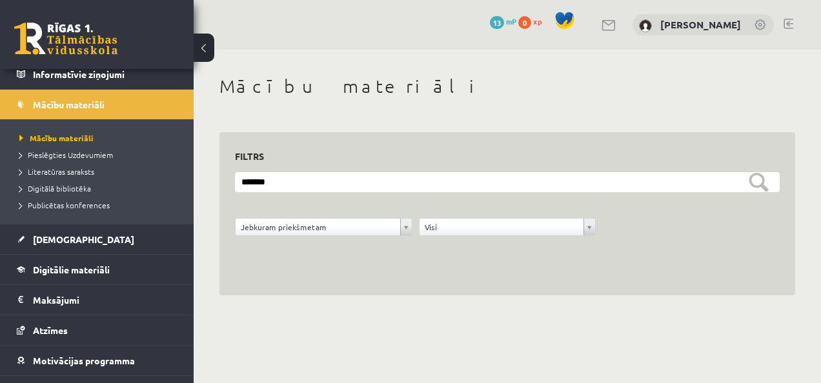
drag, startPoint x: 760, startPoint y: 185, endPoint x: 681, endPoint y: 243, distance: 98.0
click at [681, 243] on div "**********" at bounding box center [507, 234] width 551 height 32
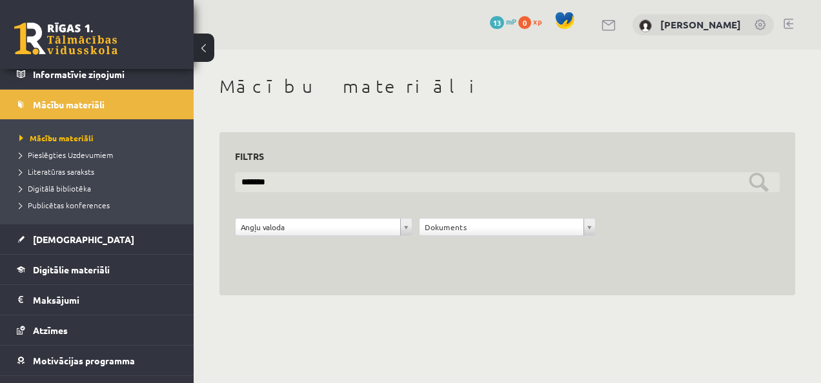
click at [753, 190] on input "*******" at bounding box center [507, 182] width 545 height 20
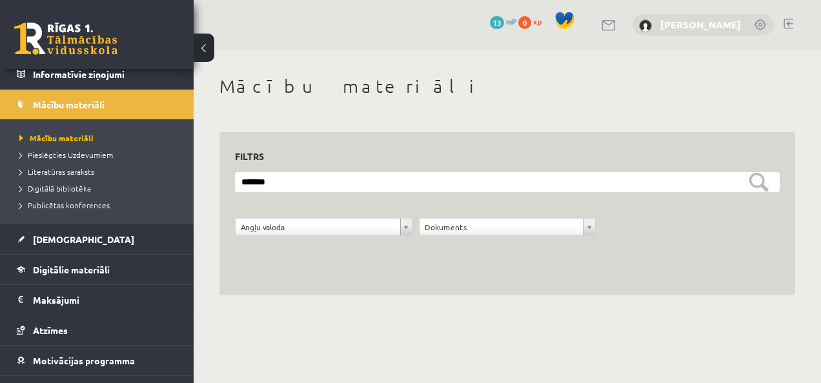
click at [714, 25] on link "[PERSON_NAME]" at bounding box center [700, 24] width 81 height 13
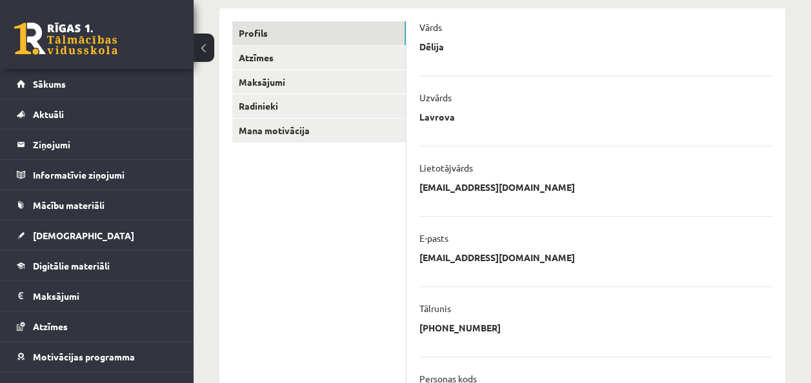
scroll to position [148, 0]
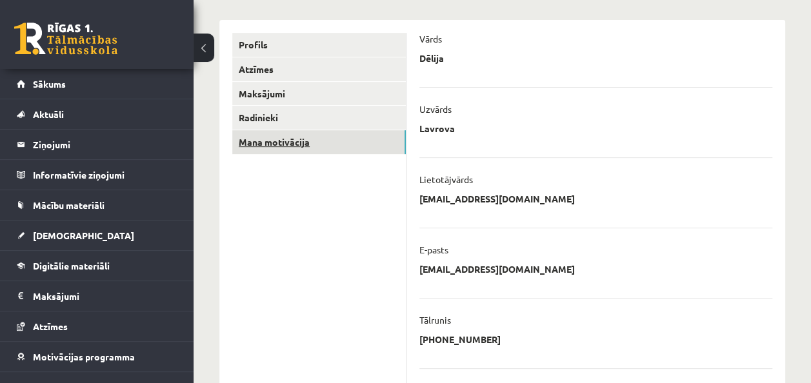
click at [280, 146] on link "Mana motivācija" at bounding box center [319, 142] width 174 height 24
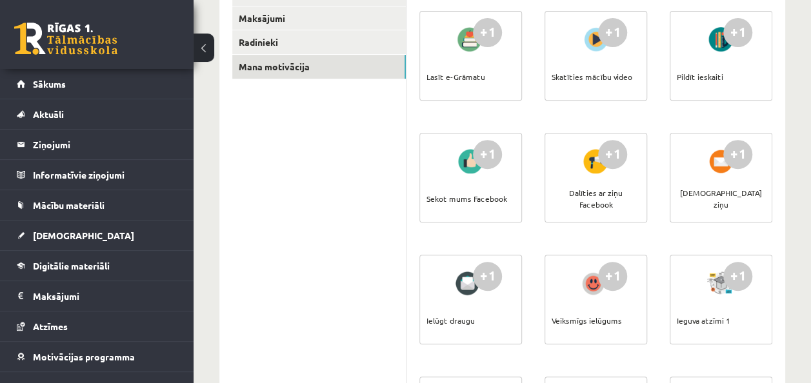
scroll to position [225, 0]
click at [496, 155] on div "+1" at bounding box center [487, 153] width 29 height 29
click at [495, 181] on div "Sekot mums Facebook" at bounding box center [467, 198] width 81 height 45
click at [474, 195] on div "Sekot mums Facebook" at bounding box center [467, 198] width 81 height 45
click at [494, 219] on div "Sekot mums Facebook" at bounding box center [467, 198] width 81 height 45
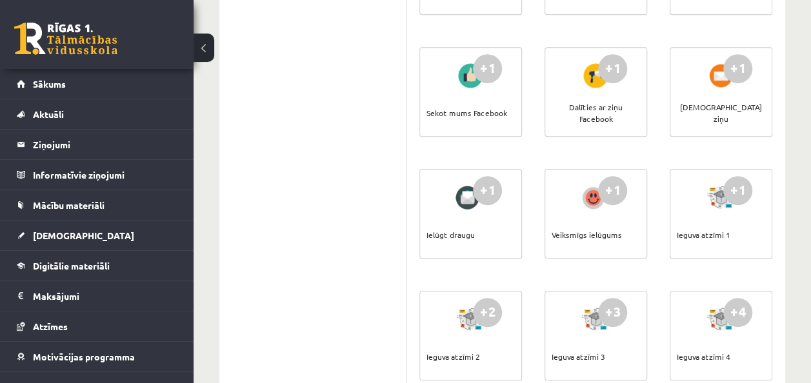
scroll to position [281, 0]
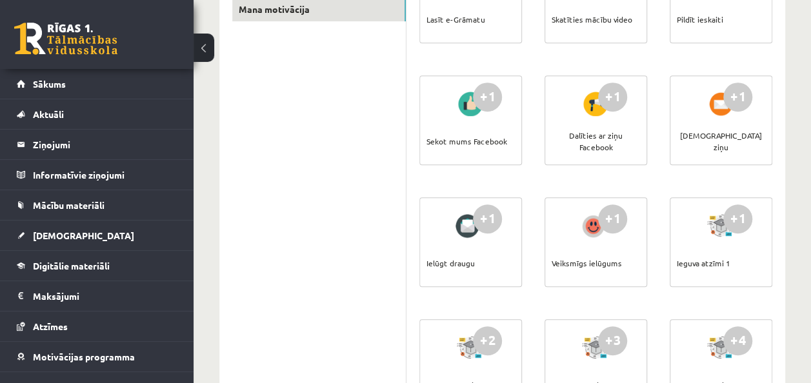
click at [480, 143] on div "Sekot mums Facebook" at bounding box center [467, 141] width 81 height 45
click at [503, 143] on div "Sekot mums Facebook" at bounding box center [467, 141] width 81 height 45
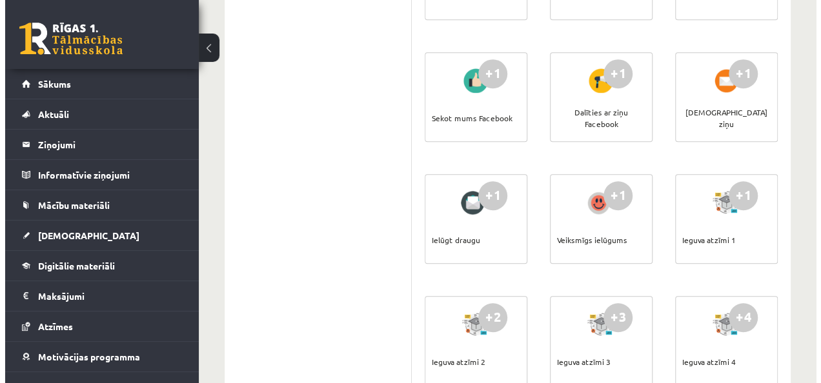
scroll to position [0, 0]
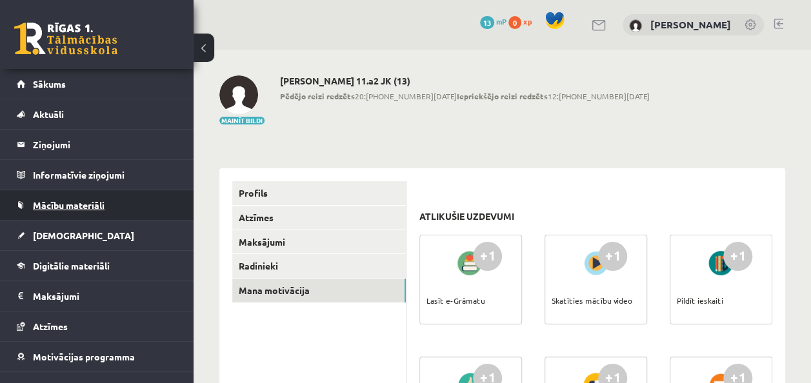
click at [83, 208] on span "Mācību materiāli" at bounding box center [69, 205] width 72 height 12
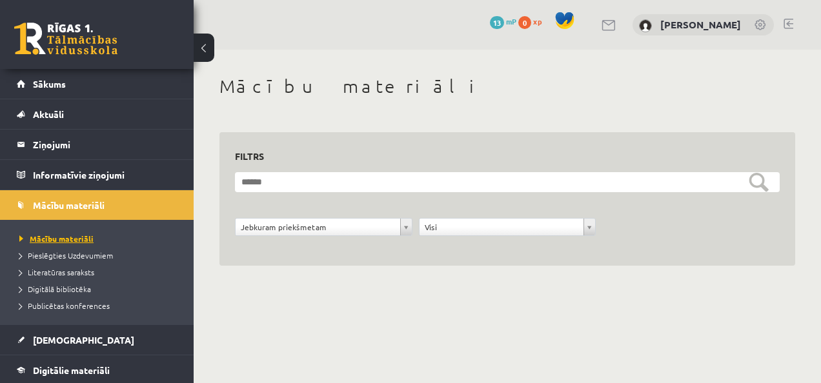
click at [68, 238] on span "Mācību materiāli" at bounding box center [56, 239] width 74 height 10
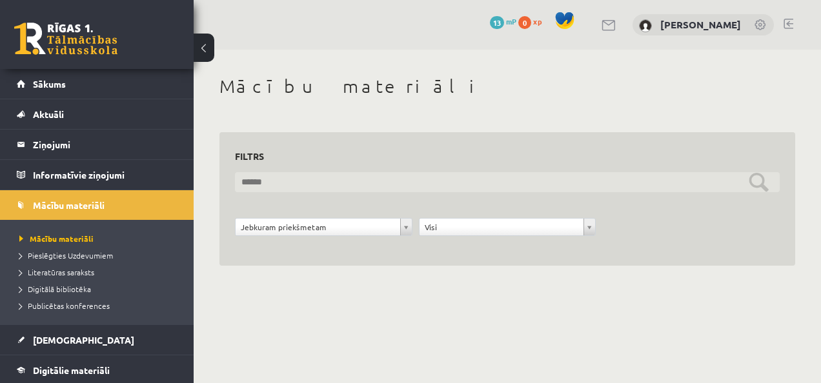
click at [292, 181] on input "text" at bounding box center [507, 182] width 545 height 20
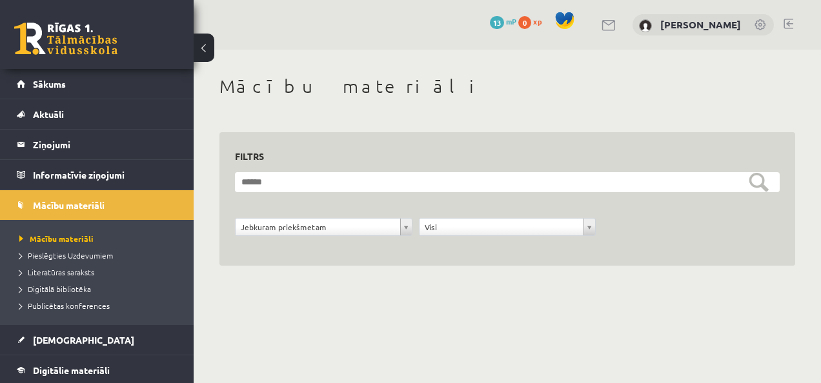
click at [236, 329] on body "eSkola - [DOMAIN_NAME] 0 Dāvanas 13 mP 0 xp [PERSON_NAME] Sākums Aktuāli Kā māc…" at bounding box center [410, 191] width 821 height 383
click at [48, 75] on link "Sākums" at bounding box center [97, 84] width 161 height 30
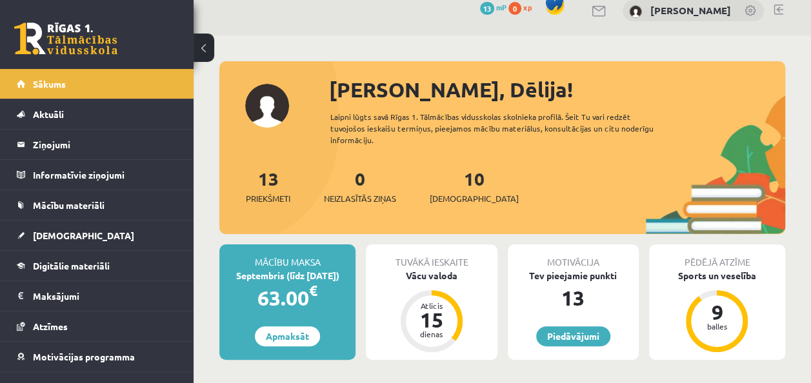
scroll to position [15, 0]
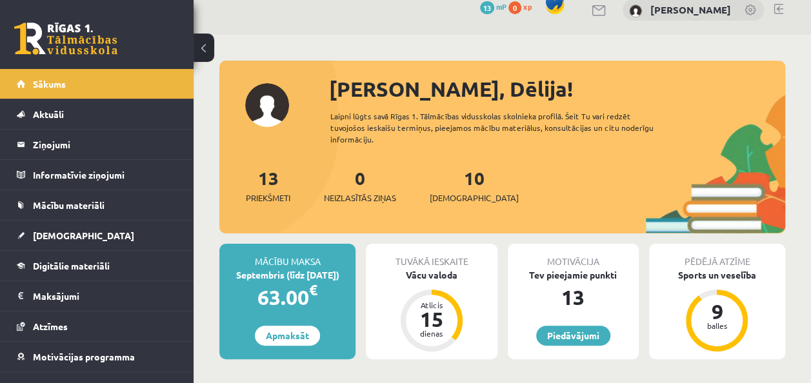
click at [444, 189] on div "10 Ieskaites" at bounding box center [474, 185] width 89 height 40
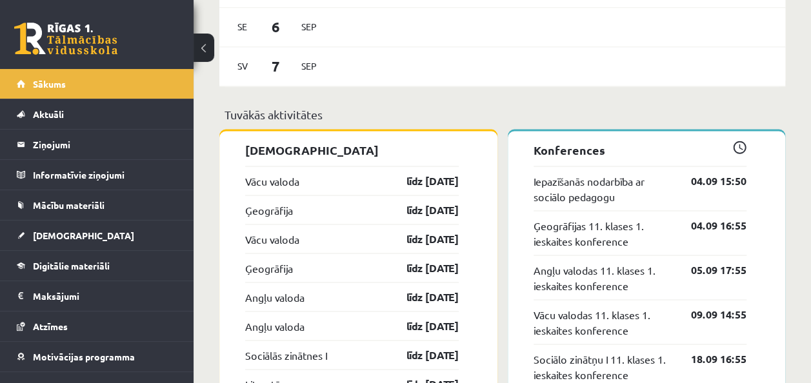
scroll to position [1066, 0]
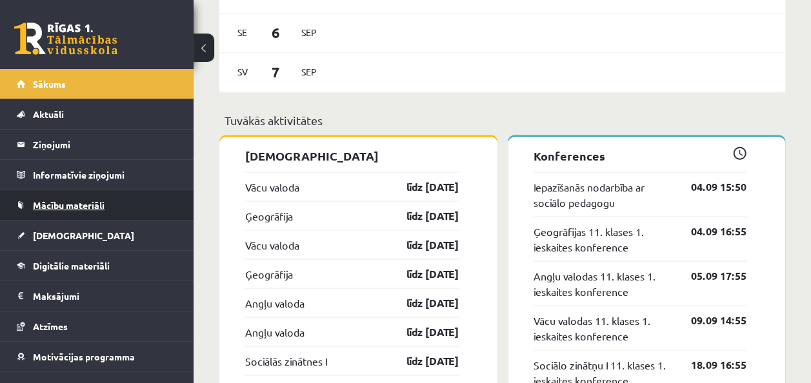
click at [120, 212] on link "Mācību materiāli" at bounding box center [97, 205] width 161 height 30
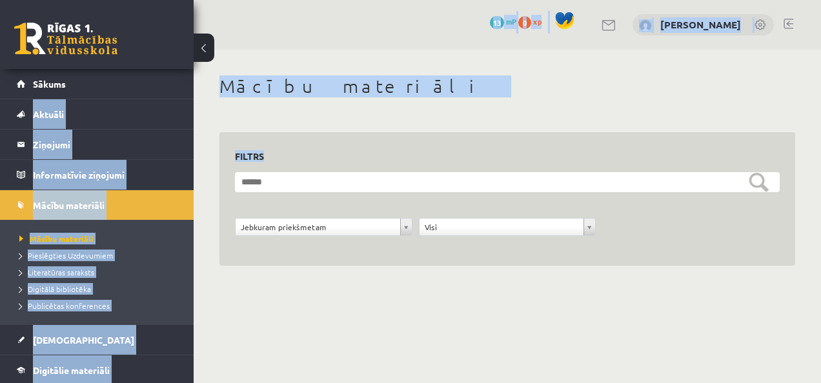
drag, startPoint x: 170, startPoint y: 95, endPoint x: 481, endPoint y: 72, distance: 311.4
click at [481, 72] on div "0 Dāvanas 13 mP 0 xp Dēlija Lavrova Sākums Aktuāli Kā mācīties eSKOLĀ Kontakti …" at bounding box center [410, 160] width 821 height 321
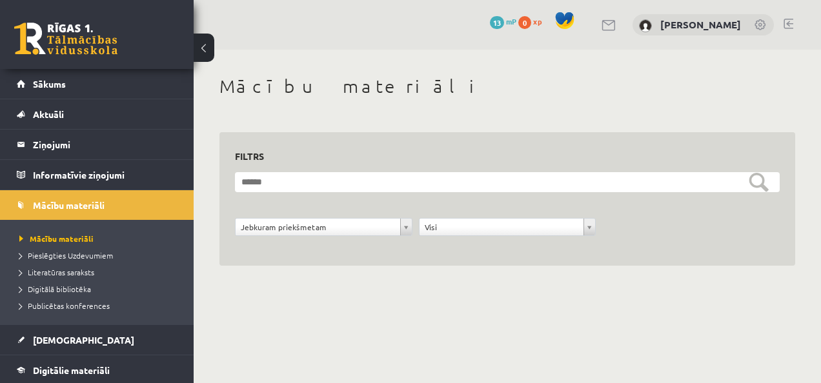
drag, startPoint x: 481, startPoint y: 72, endPoint x: 702, endPoint y: 115, distance: 225.0
click at [702, 115] on div "**********" at bounding box center [507, 186] width 627 height 272
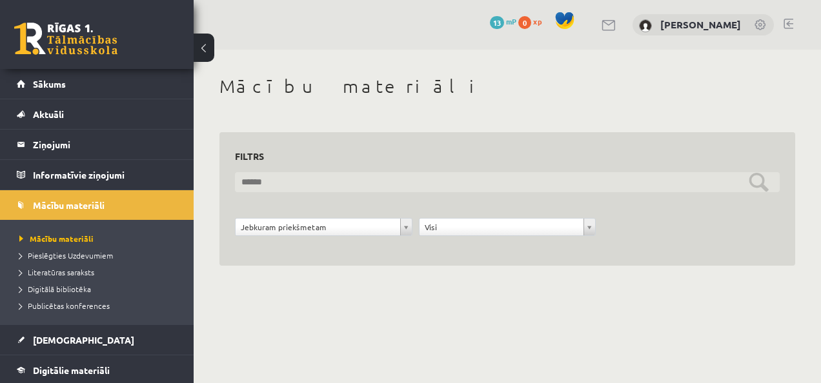
click at [316, 179] on input "text" at bounding box center [507, 182] width 545 height 20
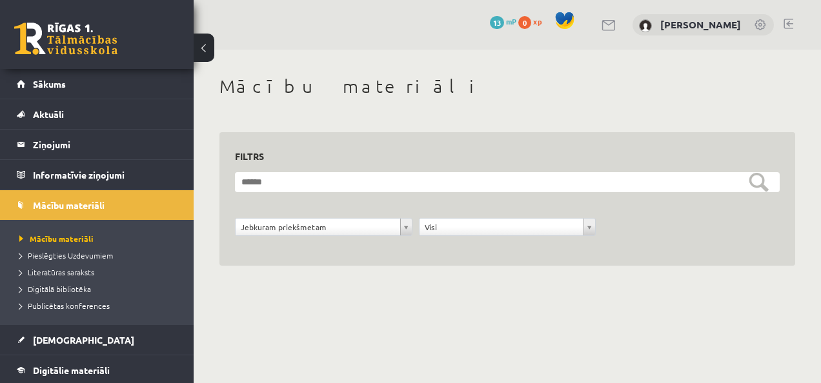
click at [332, 293] on div "**********" at bounding box center [507, 186] width 627 height 272
click at [347, 209] on form "**********" at bounding box center [507, 211] width 545 height 78
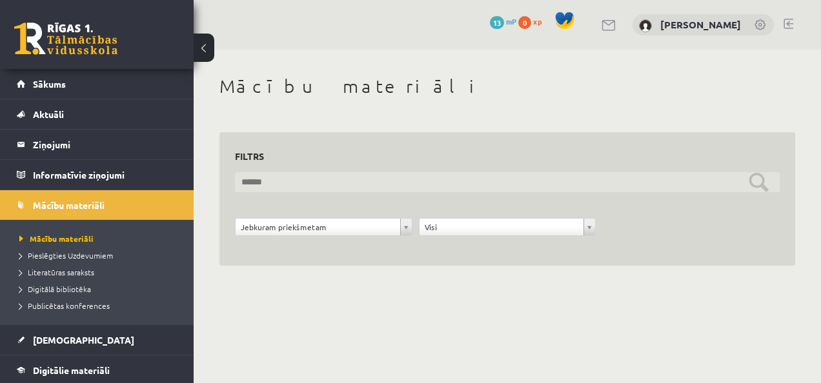
click at [354, 179] on input "text" at bounding box center [507, 182] width 545 height 20
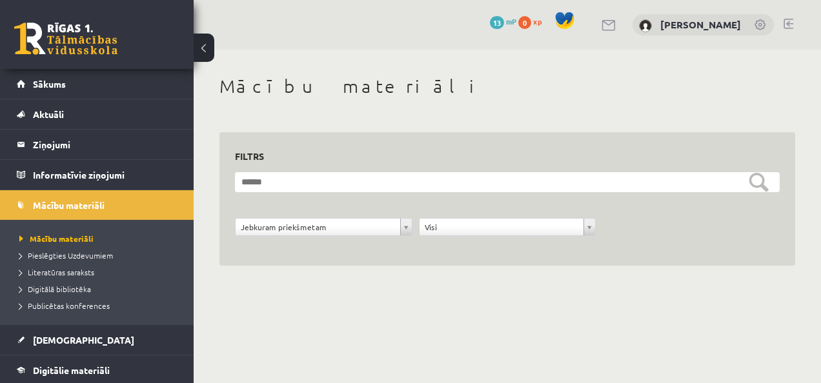
click at [309, 338] on body "0 Dāvanas 13 mP 0 xp Dēlija Lavrova Sākums Aktuāli Kā mācīties eSKOLĀ Kontakti …" at bounding box center [410, 191] width 821 height 383
click at [87, 270] on span "Literatūras saraksts" at bounding box center [56, 272] width 75 height 10
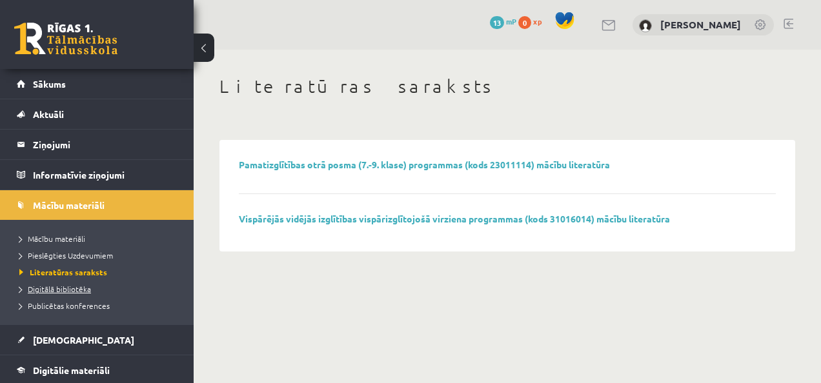
click at [61, 288] on span "Digitālā bibliotēka" at bounding box center [55, 289] width 72 height 10
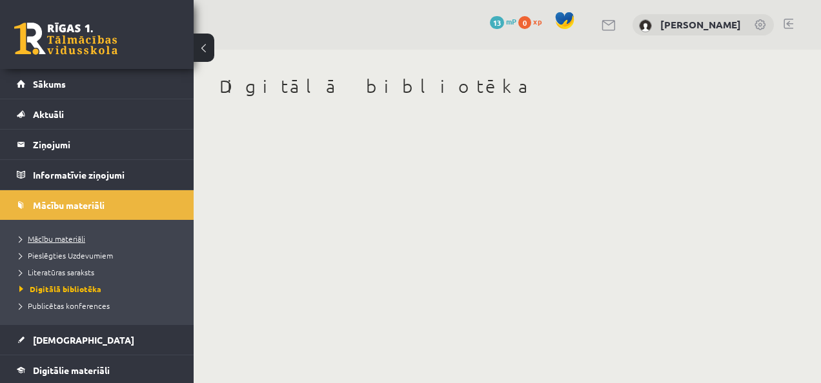
click at [56, 243] on link "Mācību materiāli" at bounding box center [99, 239] width 161 height 12
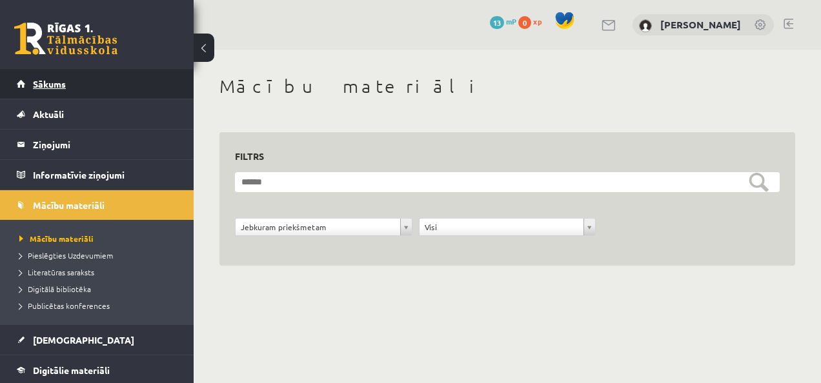
click at [65, 89] on link "Sākums" at bounding box center [97, 84] width 161 height 30
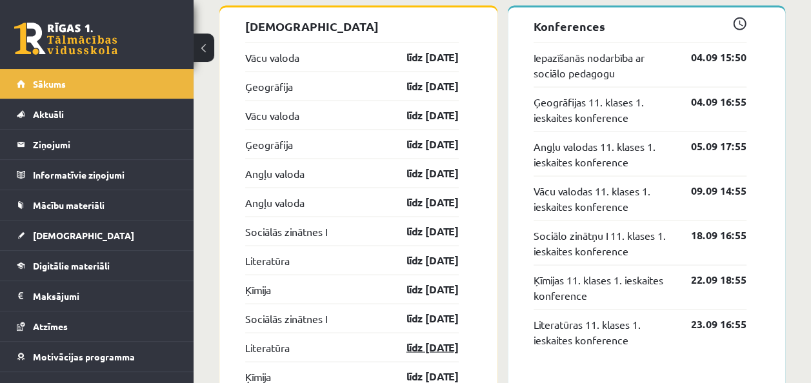
scroll to position [1200, 0]
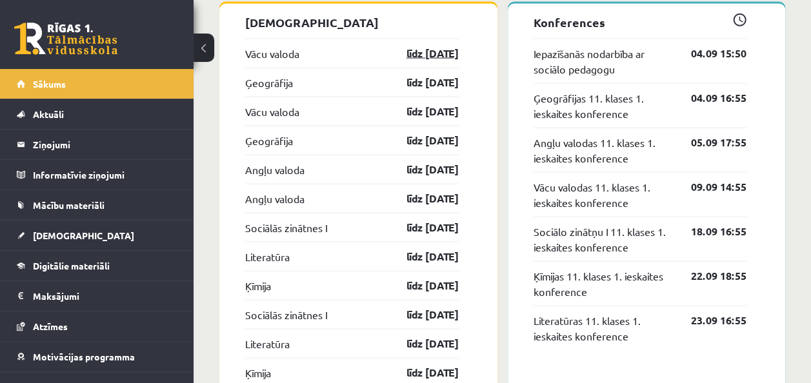
click at [449, 56] on link "līdz [DATE]" at bounding box center [421, 52] width 75 height 15
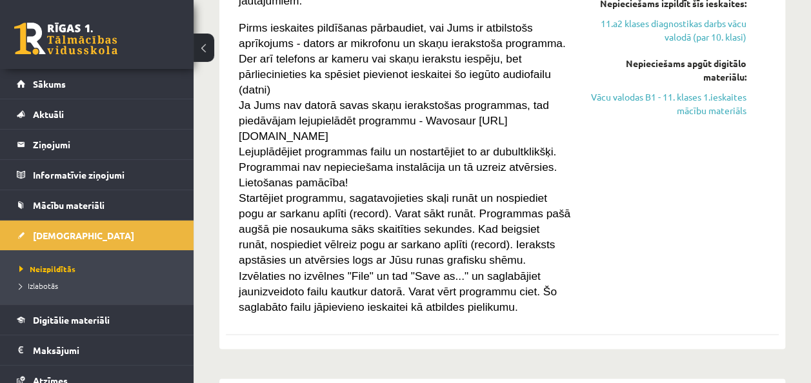
scroll to position [953, 0]
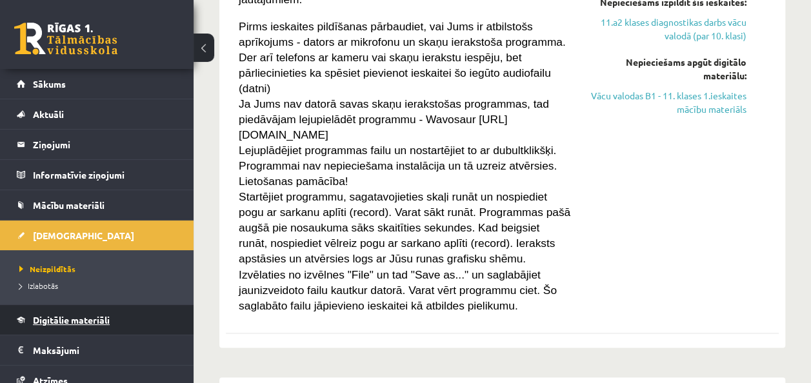
click at [129, 306] on link "Digitālie materiāli" at bounding box center [97, 320] width 161 height 30
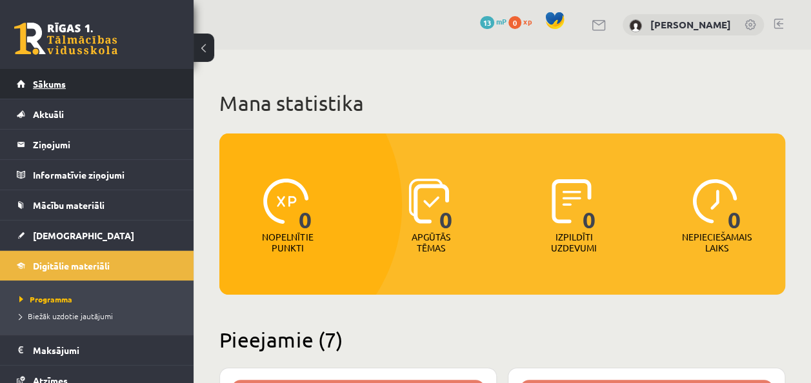
click at [50, 85] on span "Sākums" at bounding box center [49, 84] width 33 height 12
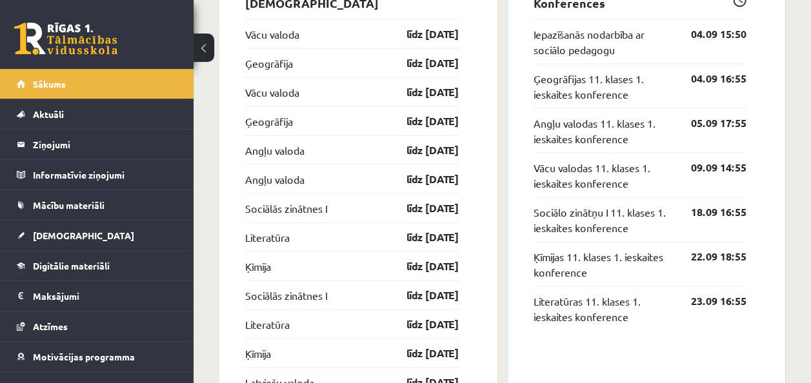
scroll to position [1221, 0]
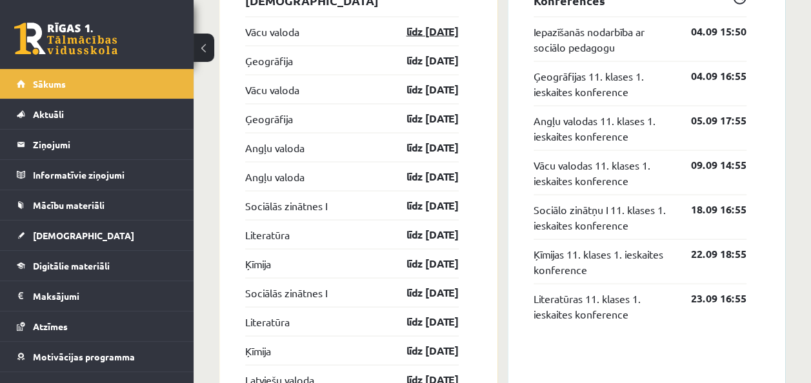
click at [422, 26] on link "līdz [DATE]" at bounding box center [421, 31] width 75 height 15
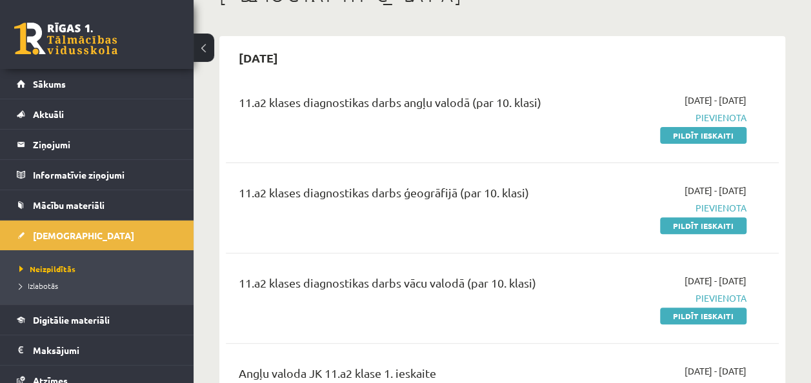
scroll to position [92, 0]
click at [698, 128] on link "Pildīt ieskaiti" at bounding box center [703, 135] width 87 height 17
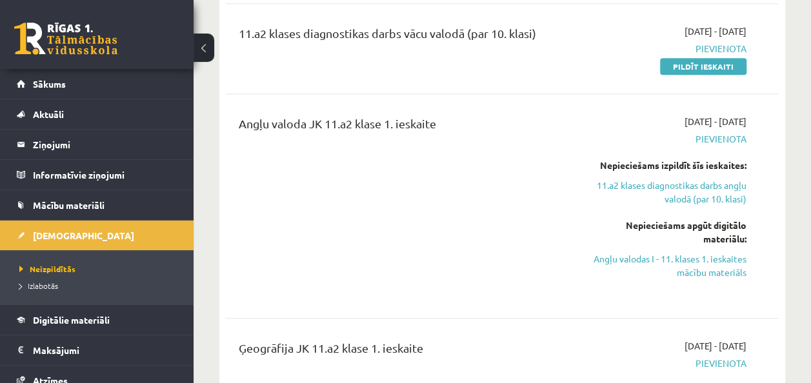
scroll to position [342, 0]
click at [737, 265] on link "Angļu valodas I - 11. klases 1. ieskaites mācību materiāls" at bounding box center [669, 264] width 156 height 27
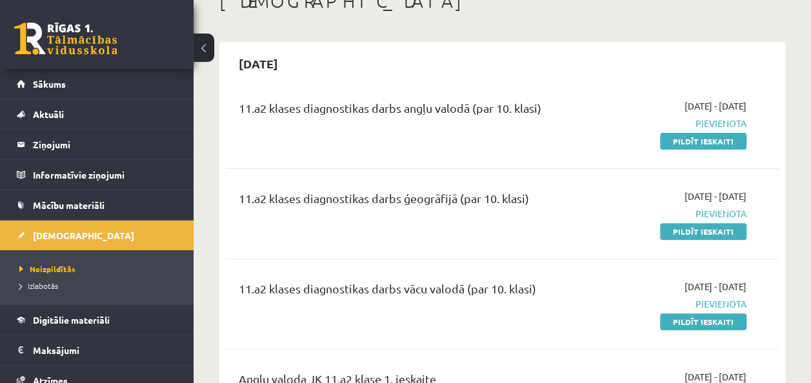
scroll to position [87, 0]
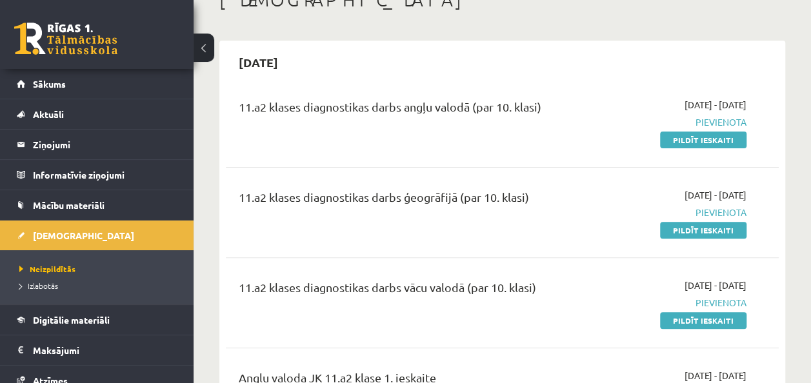
click at [469, 202] on div "11.a2 klases diagnostikas darbs ģeogrāfijā (par 10. klasi)" at bounding box center [405, 200] width 332 height 24
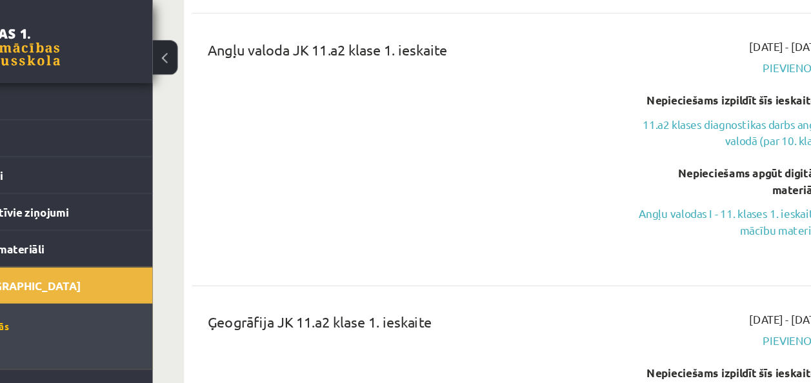
scroll to position [423, 0]
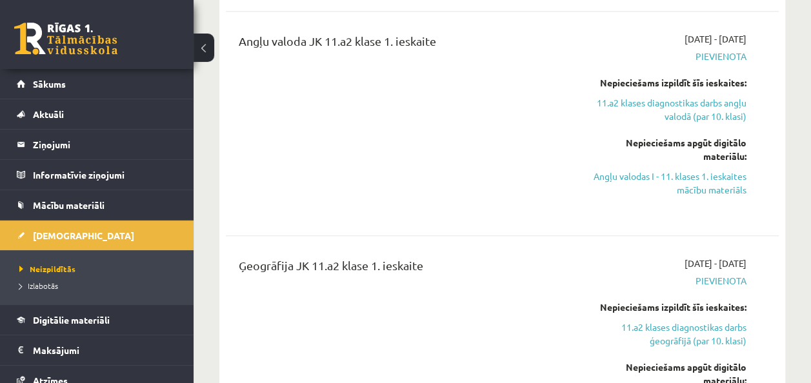
click at [445, 145] on div "Angļu valoda JK 11.a2 klase 1. ieskaite" at bounding box center [405, 123] width 352 height 183
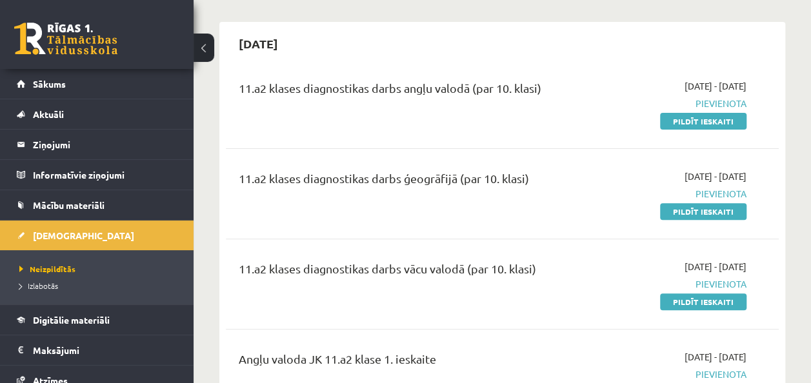
scroll to position [0, 0]
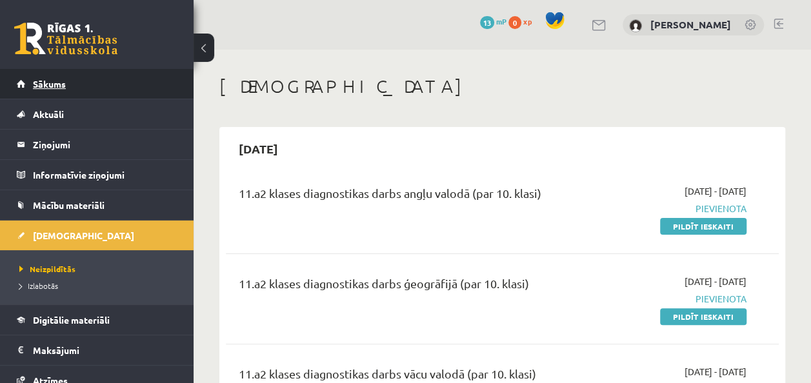
click at [56, 81] on span "Sākums" at bounding box center [49, 84] width 33 height 12
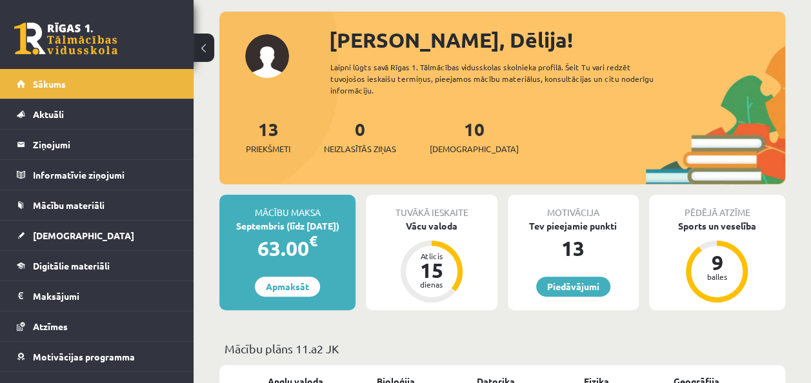
scroll to position [65, 0]
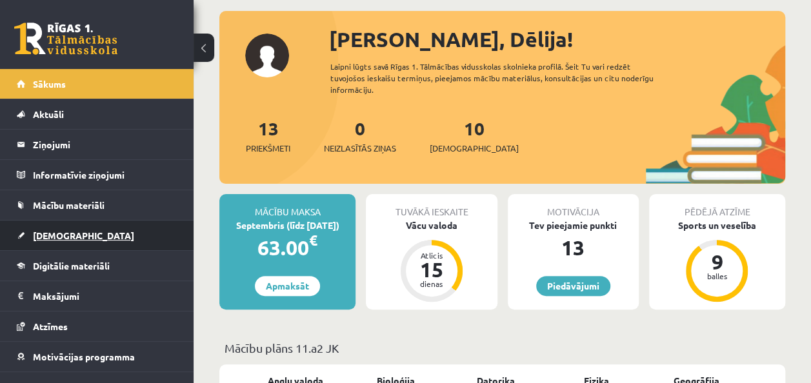
click at [34, 245] on link "[DEMOGRAPHIC_DATA]" at bounding box center [97, 236] width 161 height 30
